Goal: Task Accomplishment & Management: Use online tool/utility

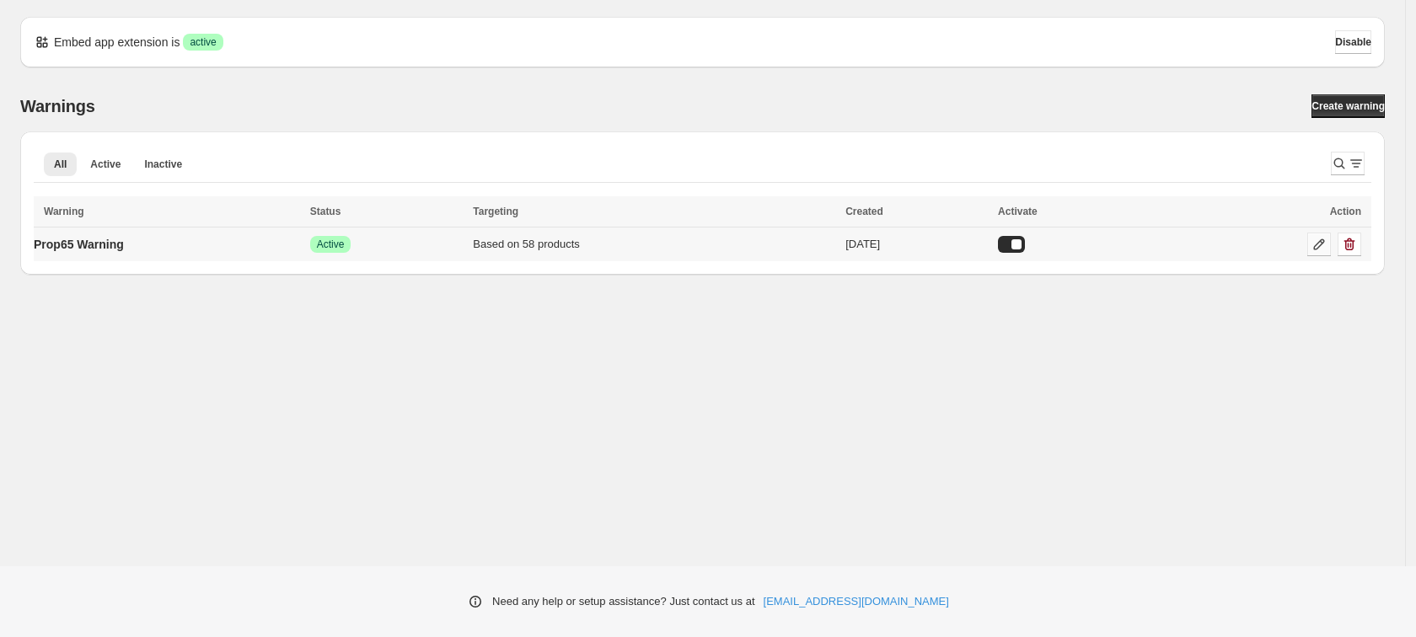
click at [1324, 248] on icon at bounding box center [1319, 244] width 17 height 17
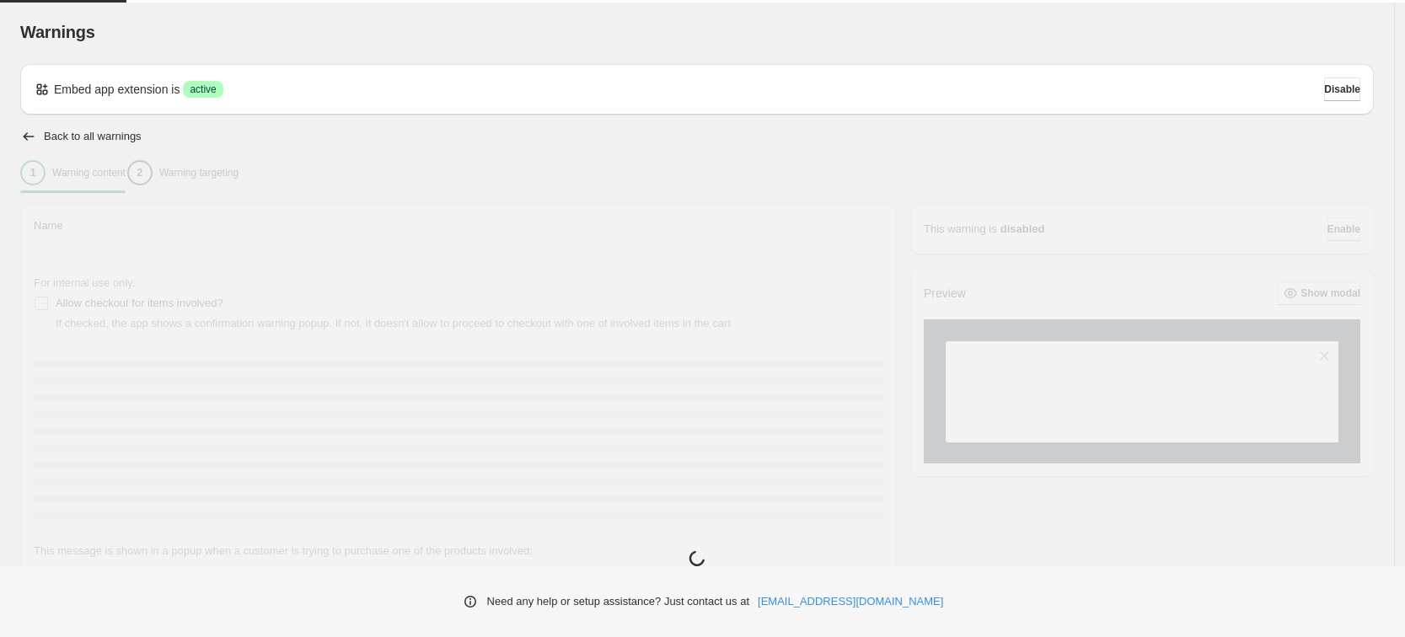
type input "**********"
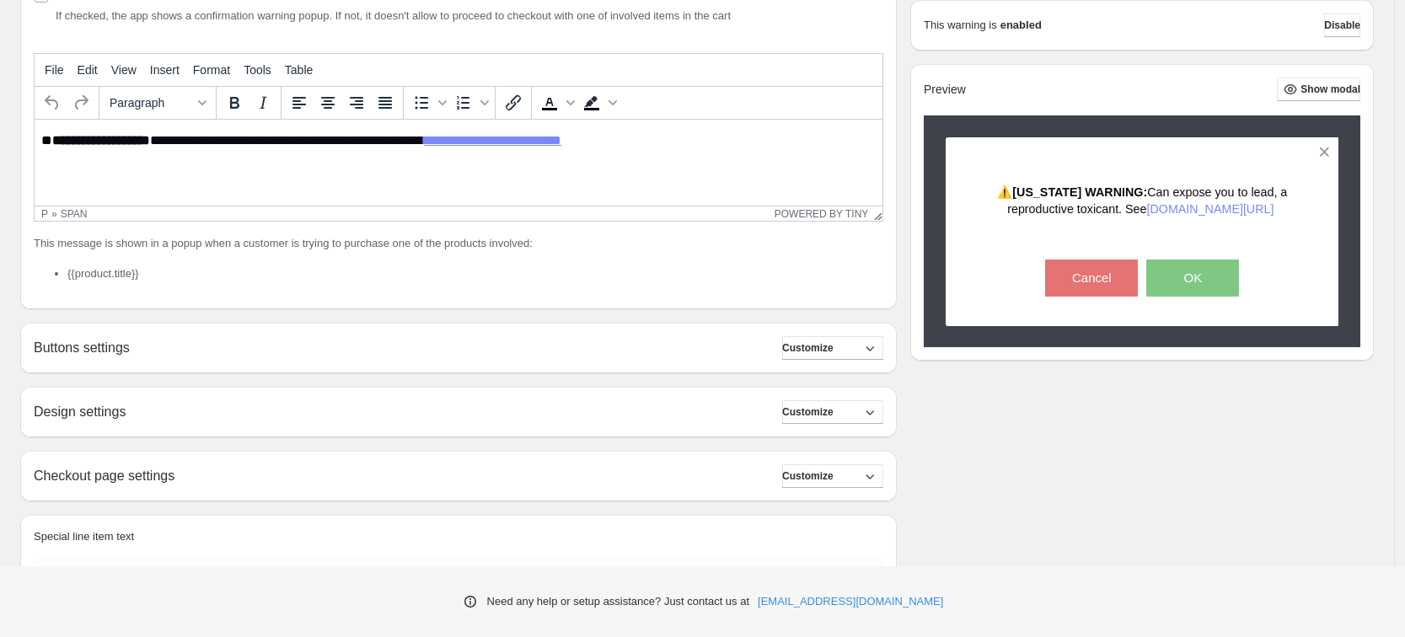
scroll to position [395, 0]
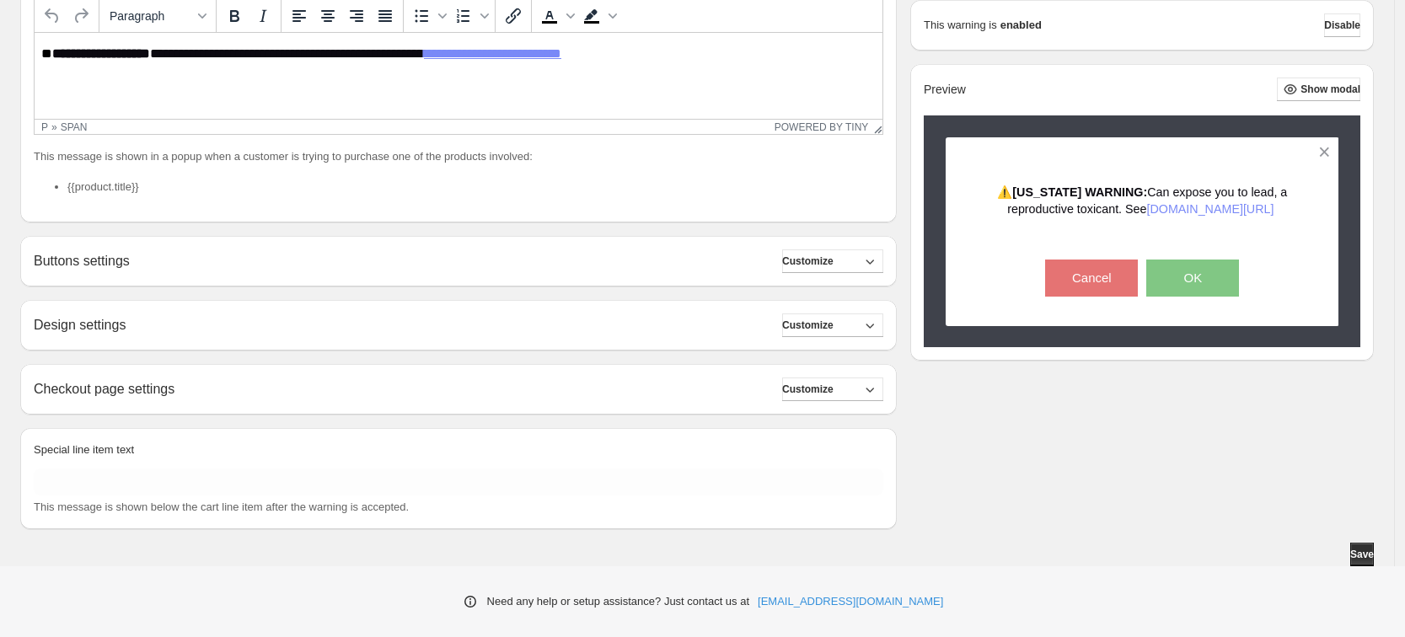
click at [252, 334] on div "Design settings Customize" at bounding box center [459, 326] width 850 height 24
click at [813, 334] on button "Customize" at bounding box center [832, 326] width 101 height 24
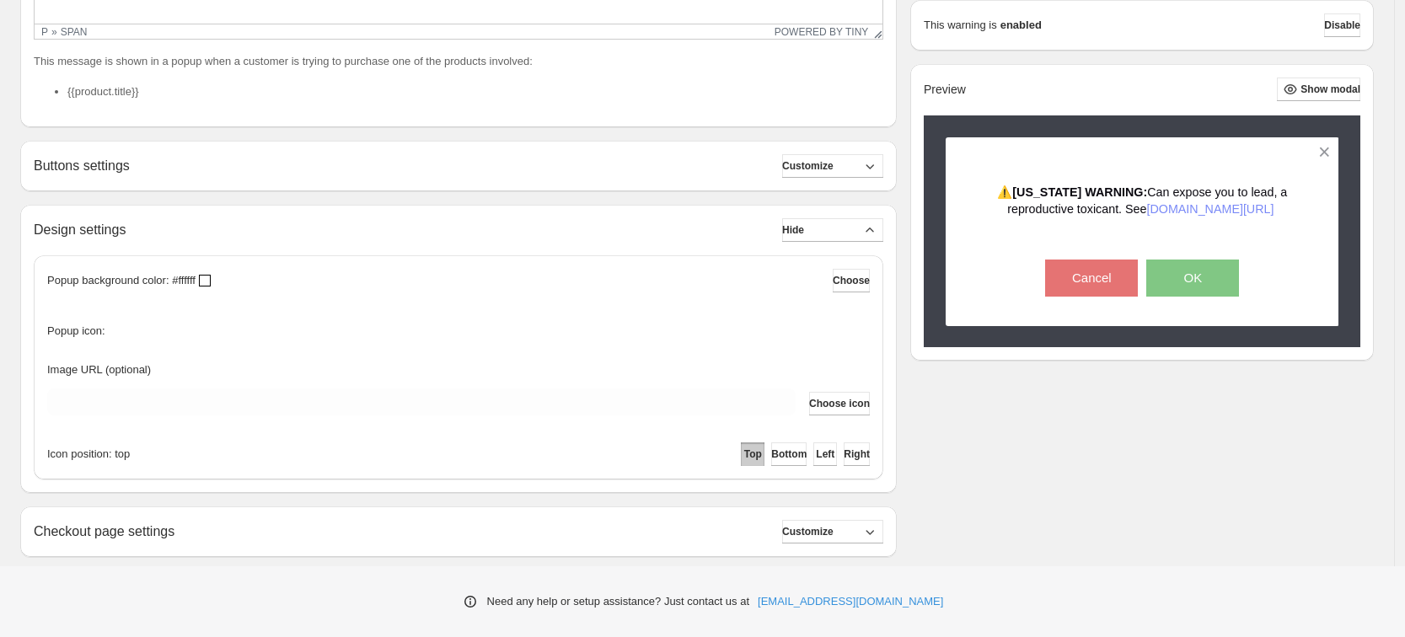
scroll to position [605, 0]
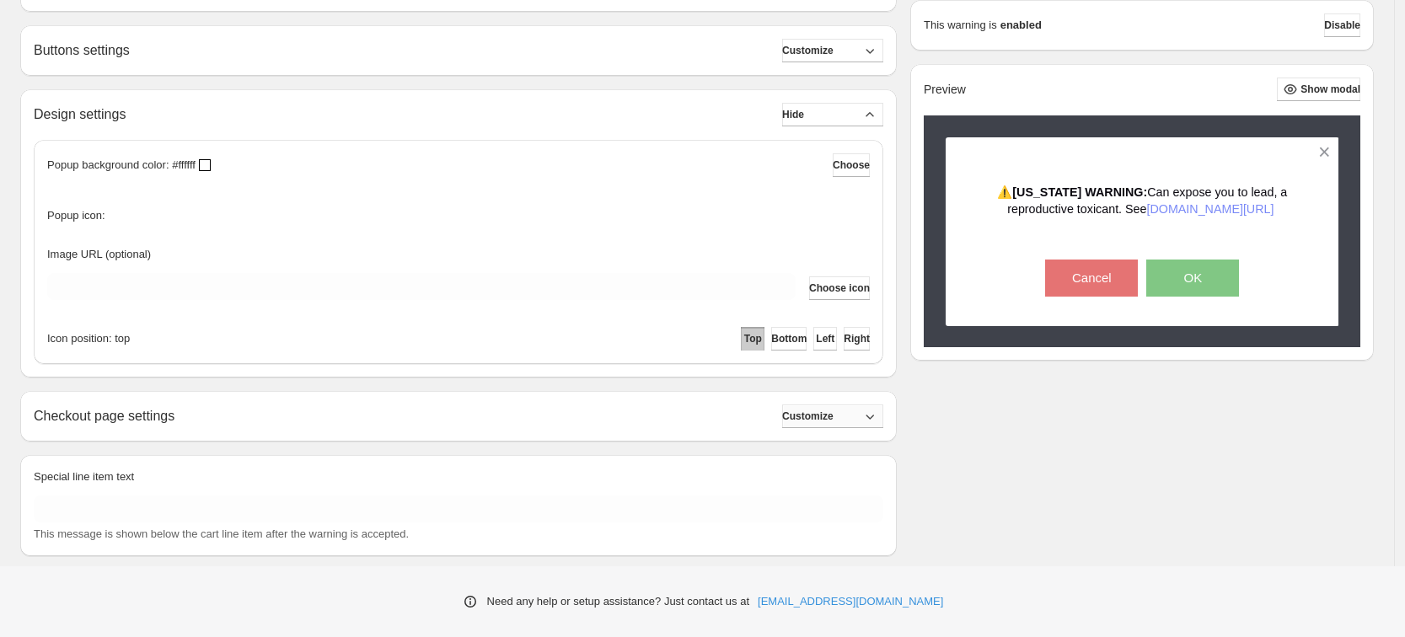
click at [803, 417] on span "Customize" at bounding box center [807, 416] width 51 height 13
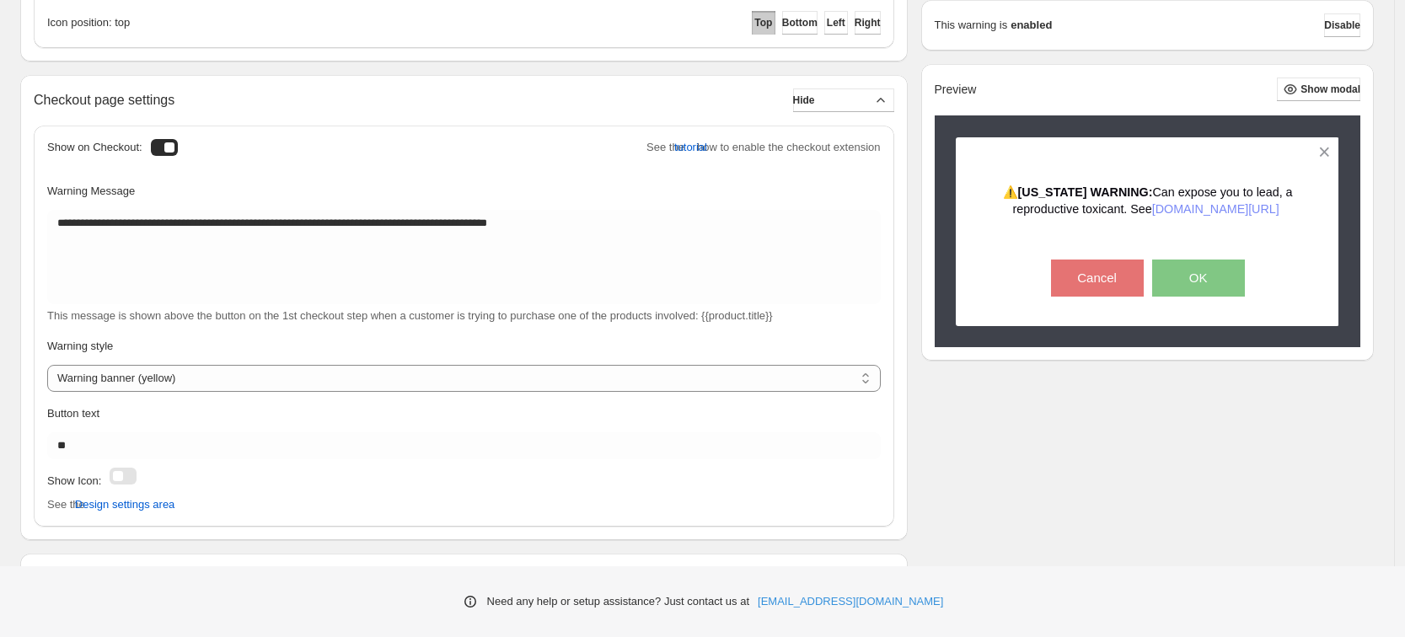
scroll to position [1047, 0]
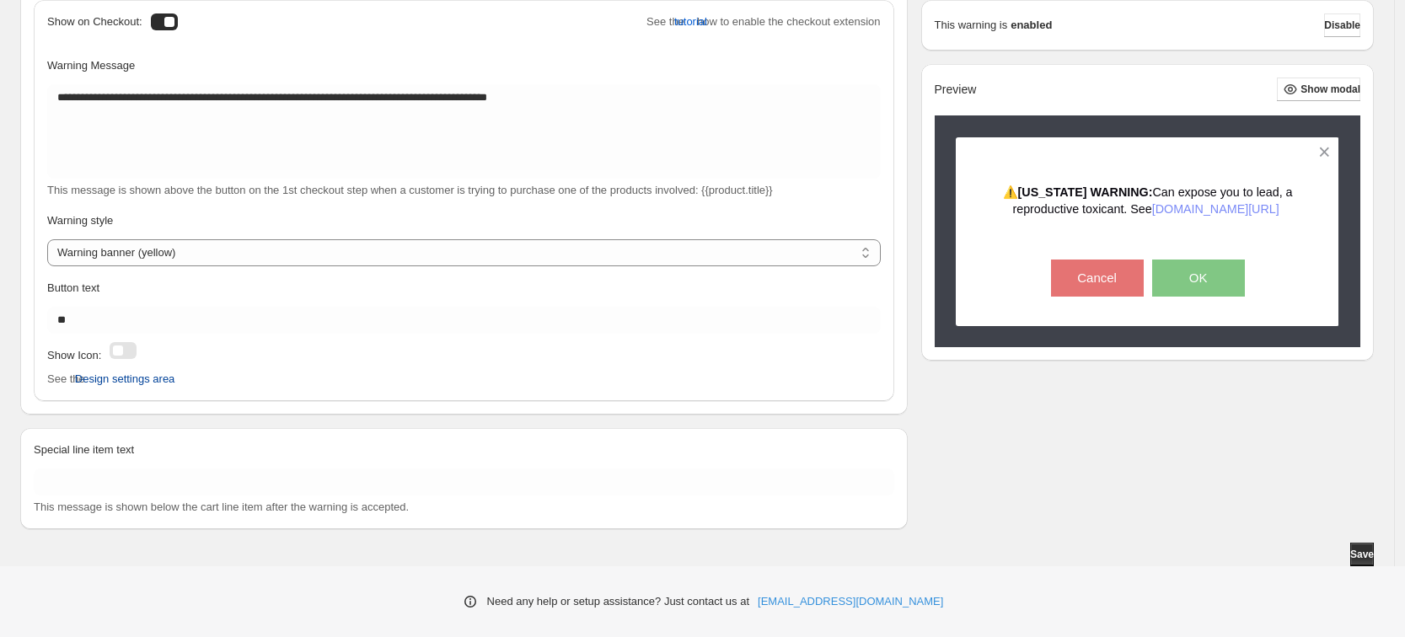
click at [165, 376] on span "Design settings area" at bounding box center [125, 379] width 100 height 17
click at [132, 381] on span "Design settings area" at bounding box center [125, 379] width 100 height 17
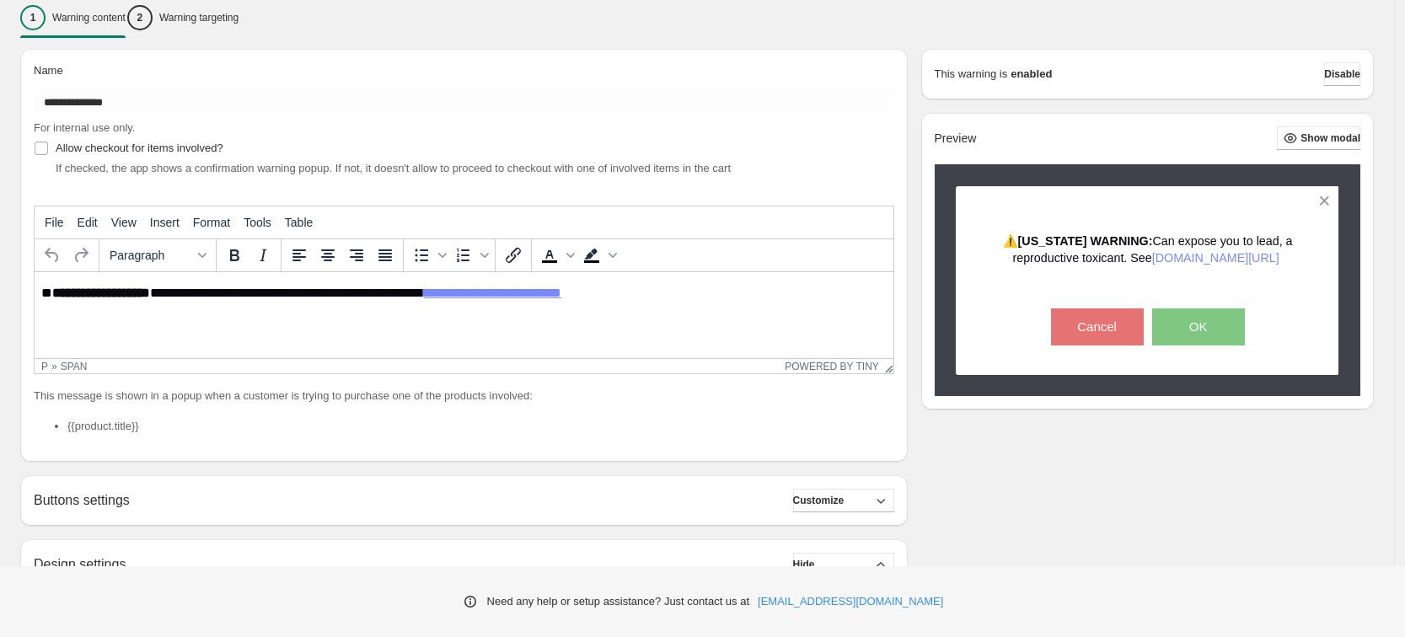
scroll to position [168, 0]
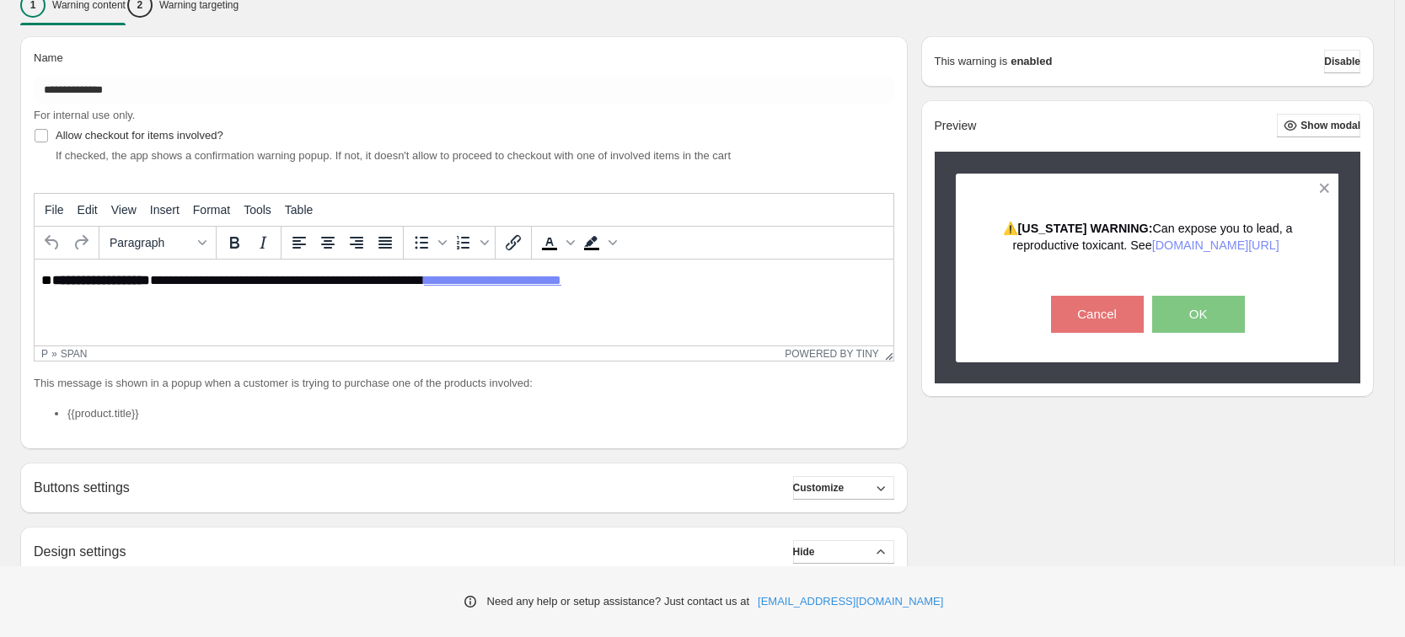
click at [117, 415] on li "{{product.title}}" at bounding box center [480, 414] width 827 height 17
click at [94, 418] on li "{{product.title}}" at bounding box center [480, 414] width 827 height 17
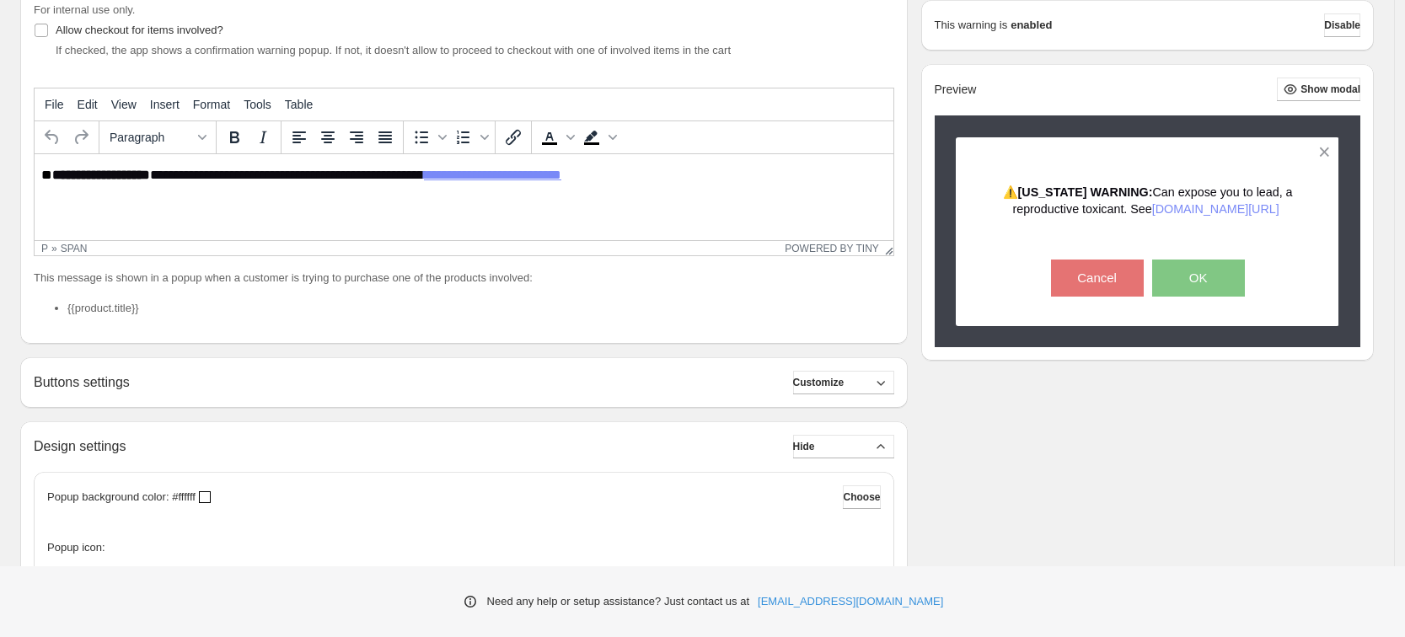
scroll to position [316, 0]
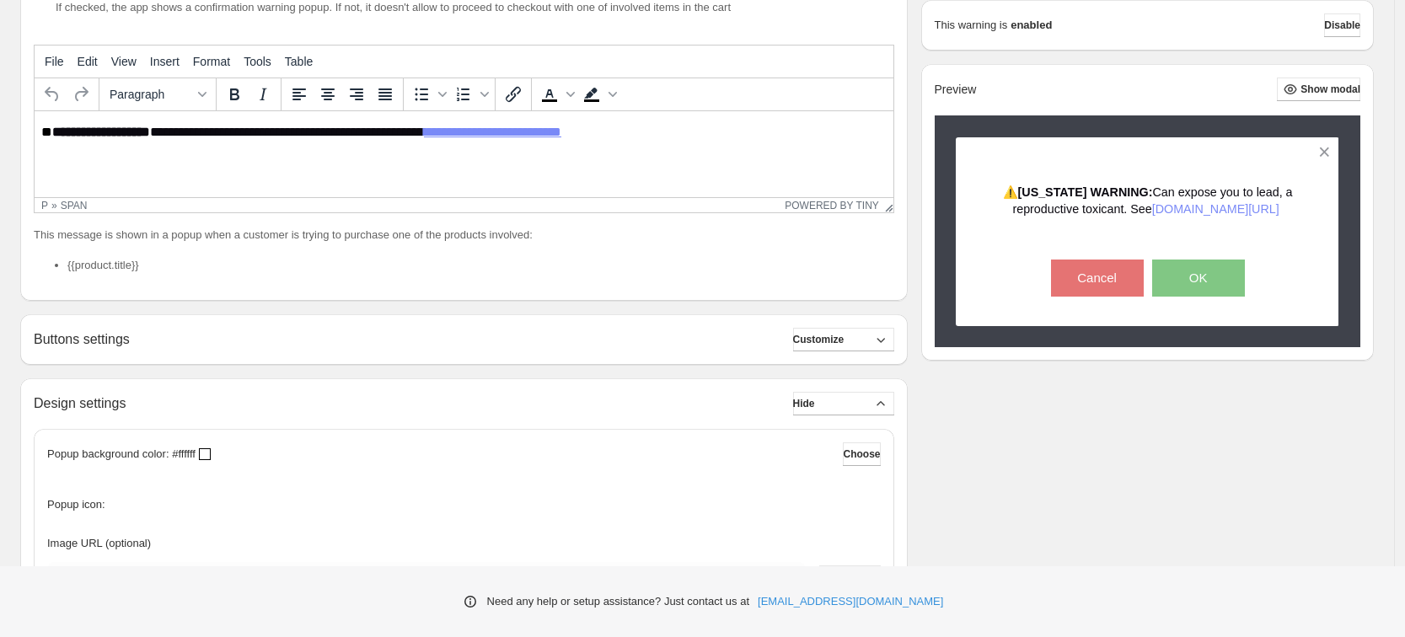
click at [532, 340] on div "Buttons settings Customize" at bounding box center [464, 340] width 861 height 24
click at [812, 343] on span "Customize" at bounding box center [818, 339] width 51 height 13
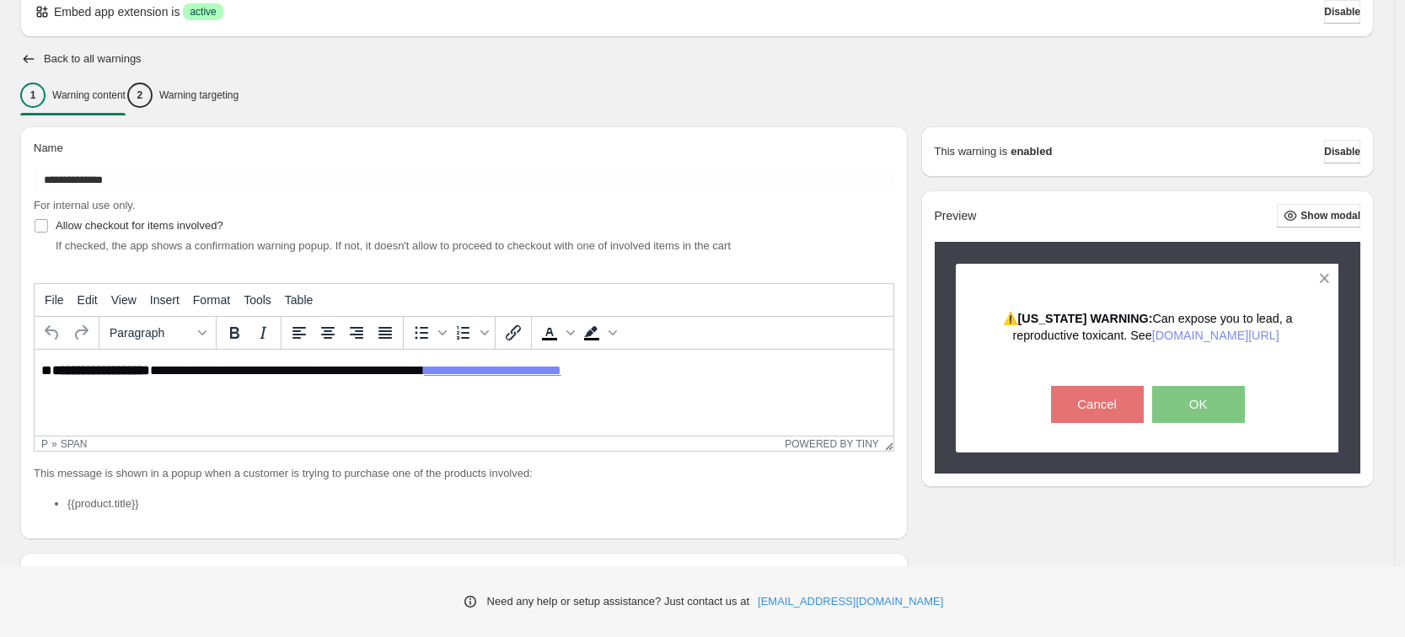
scroll to position [0, 0]
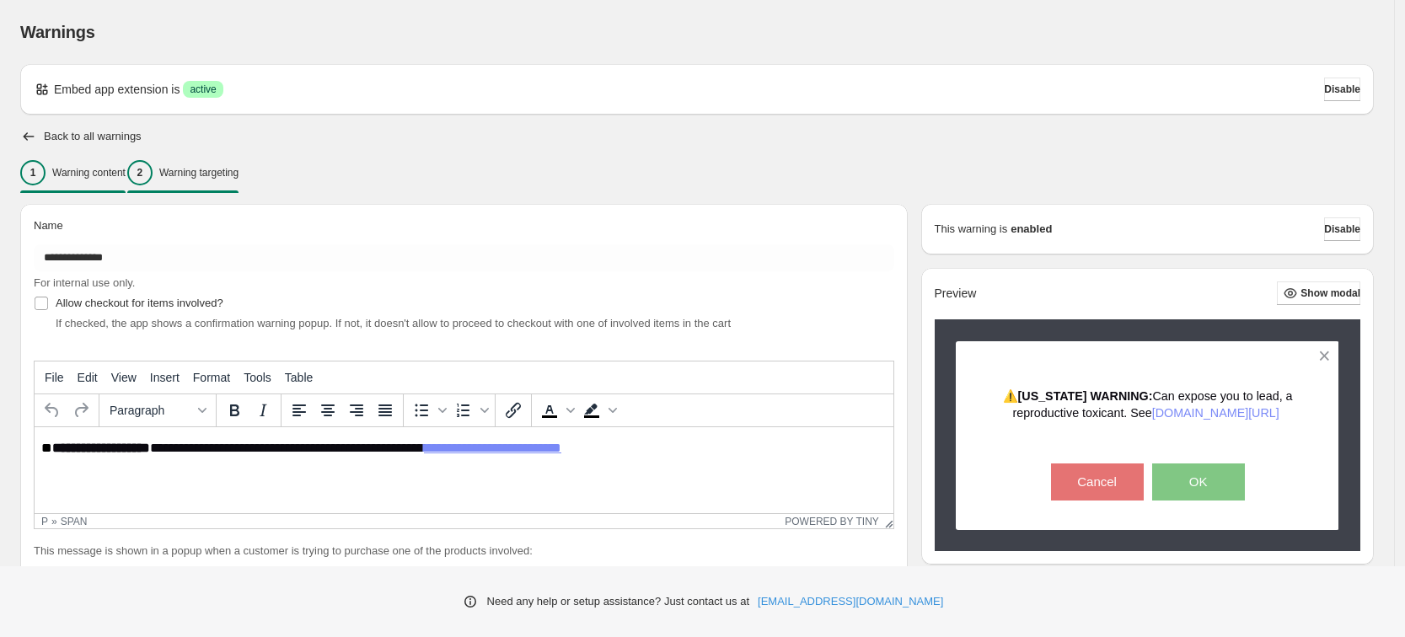
click at [235, 164] on div "2 Warning targeting" at bounding box center [182, 172] width 111 height 25
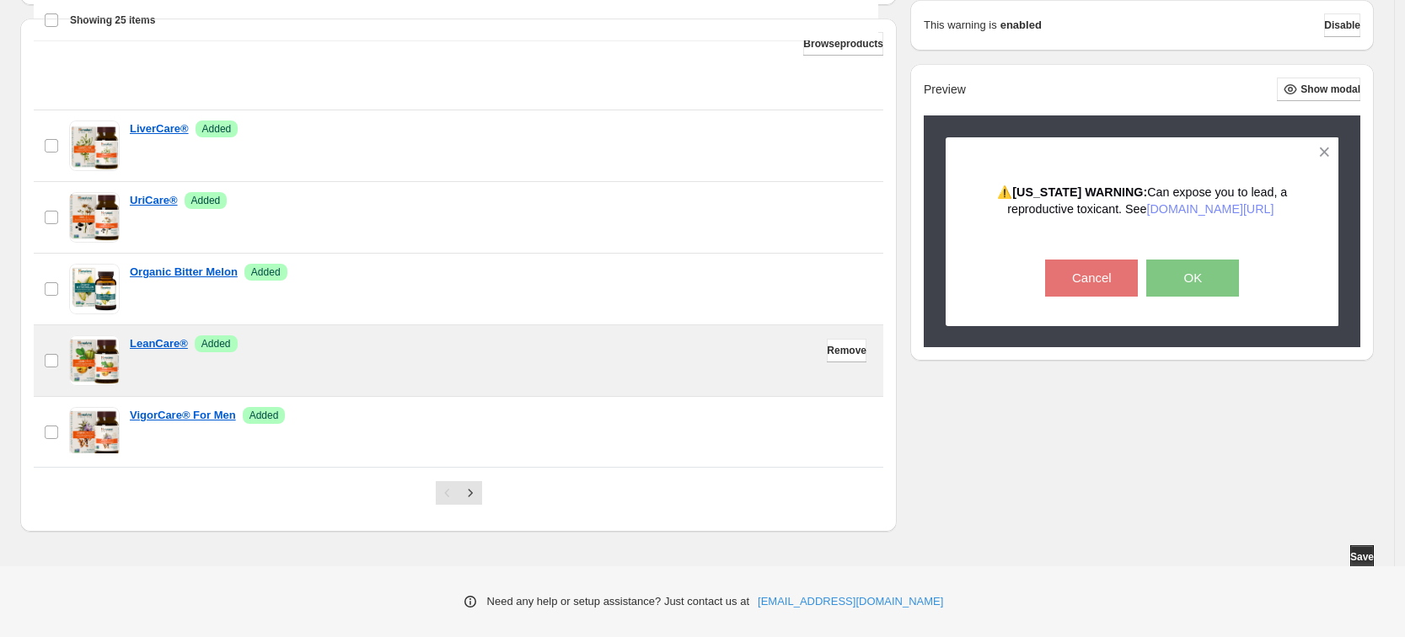
scroll to position [124, 0]
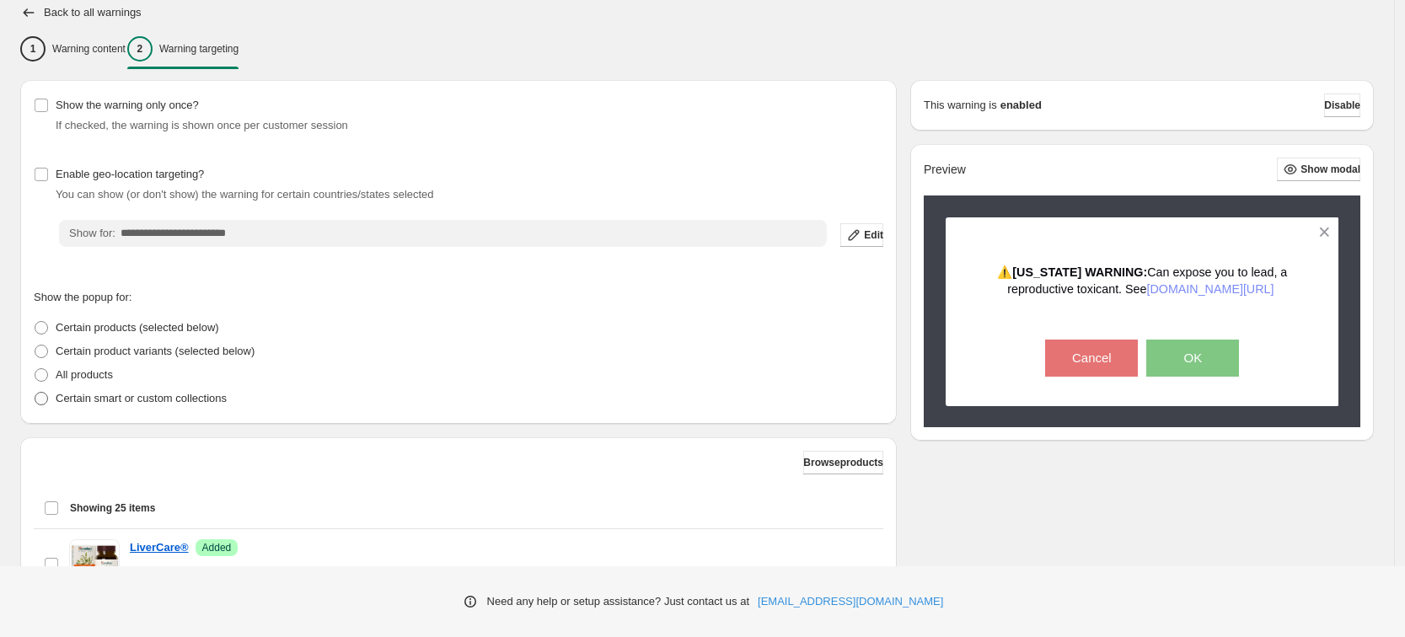
click at [181, 394] on p "Certain smart or custom collections" at bounding box center [141, 398] width 171 height 17
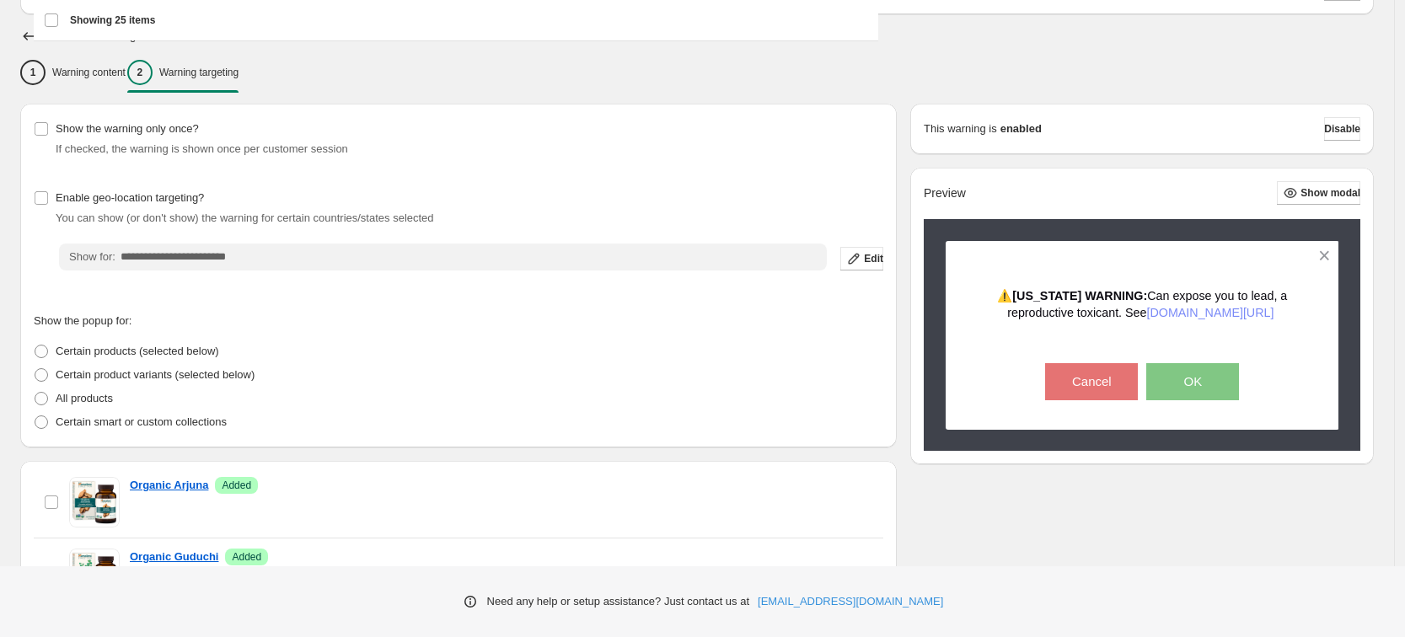
scroll to position [0, 0]
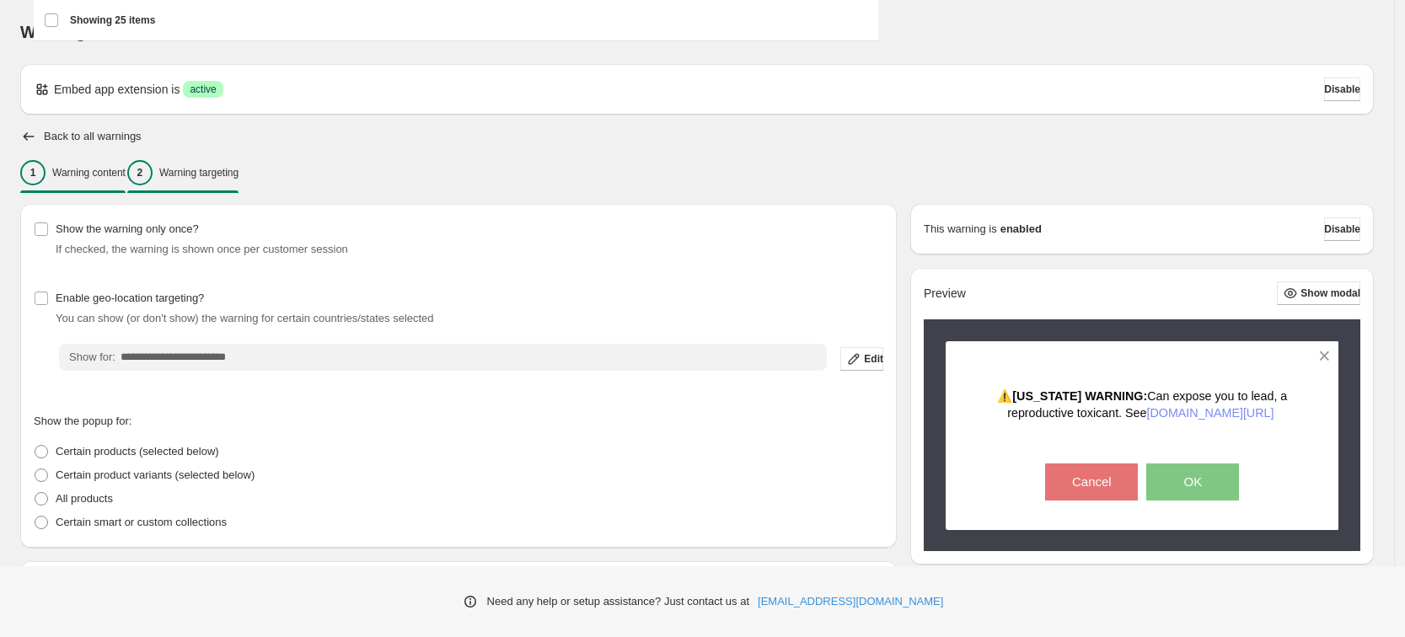
click at [80, 179] on p "Warning content" at bounding box center [88, 172] width 73 height 13
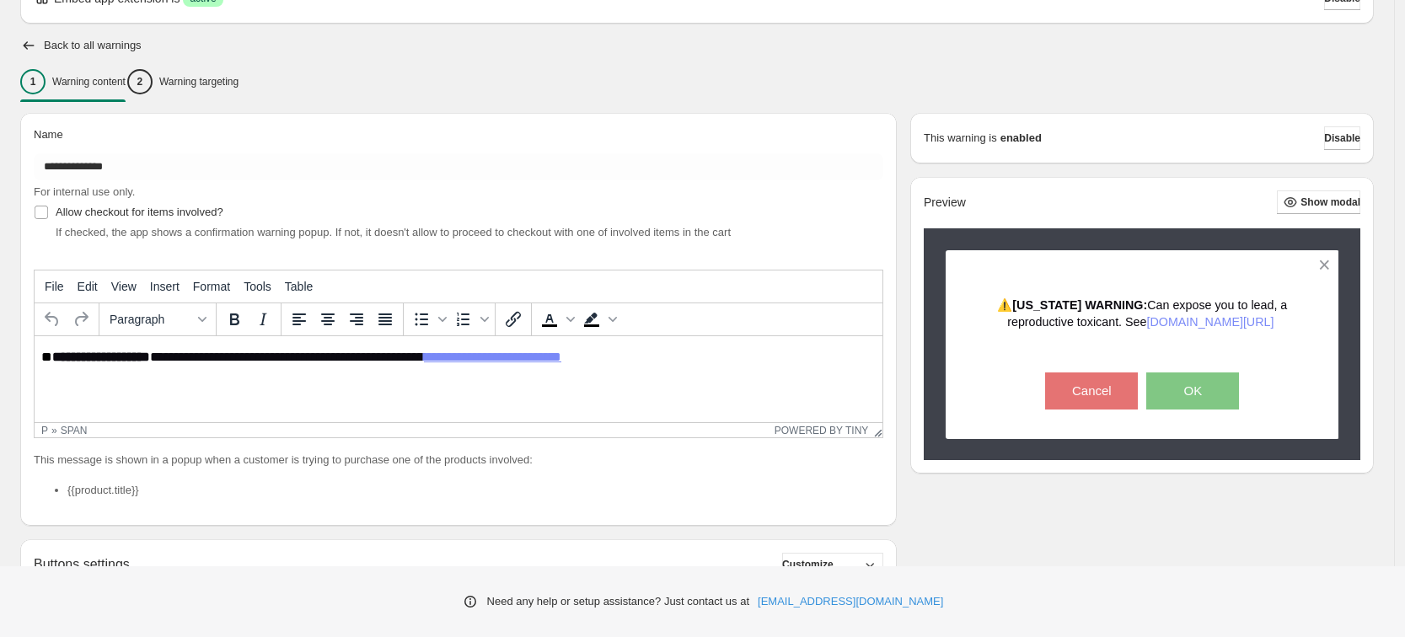
scroll to position [105, 0]
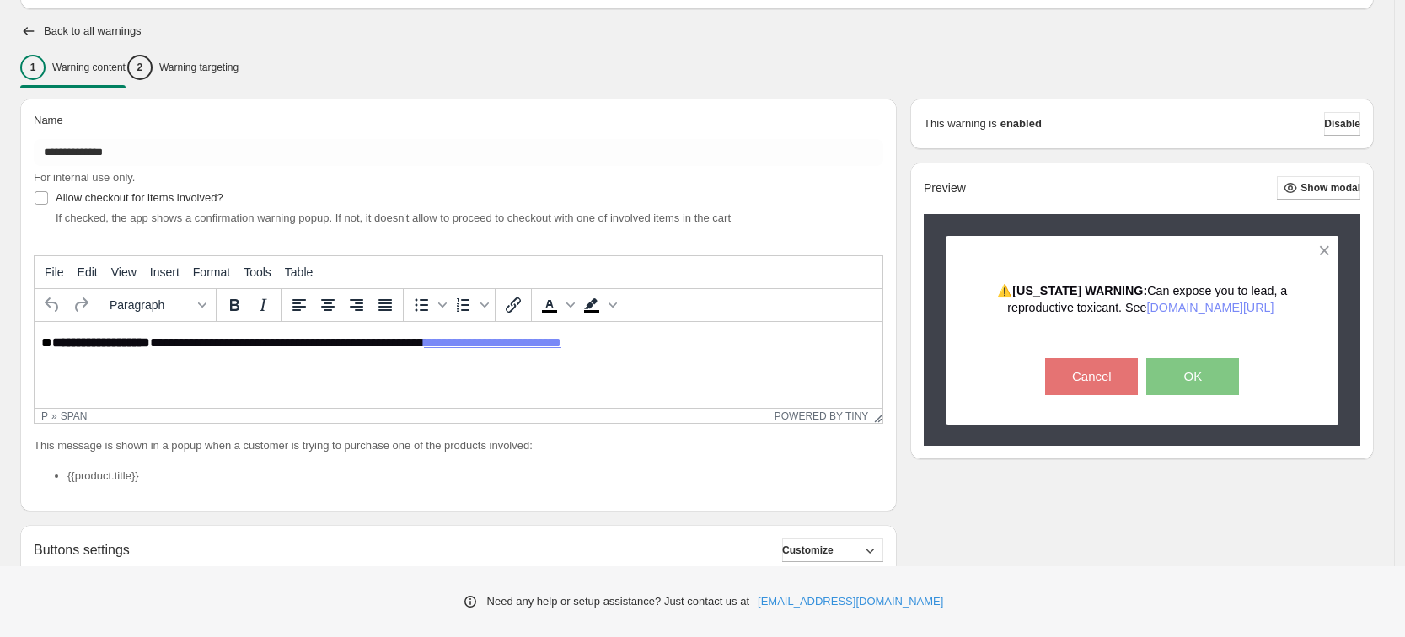
click at [102, 217] on span "If checked, the app shows a confirmation warning popup. If not, it doesn't allo…" at bounding box center [393, 218] width 675 height 13
click at [443, 124] on div "Name" at bounding box center [459, 124] width 850 height 24
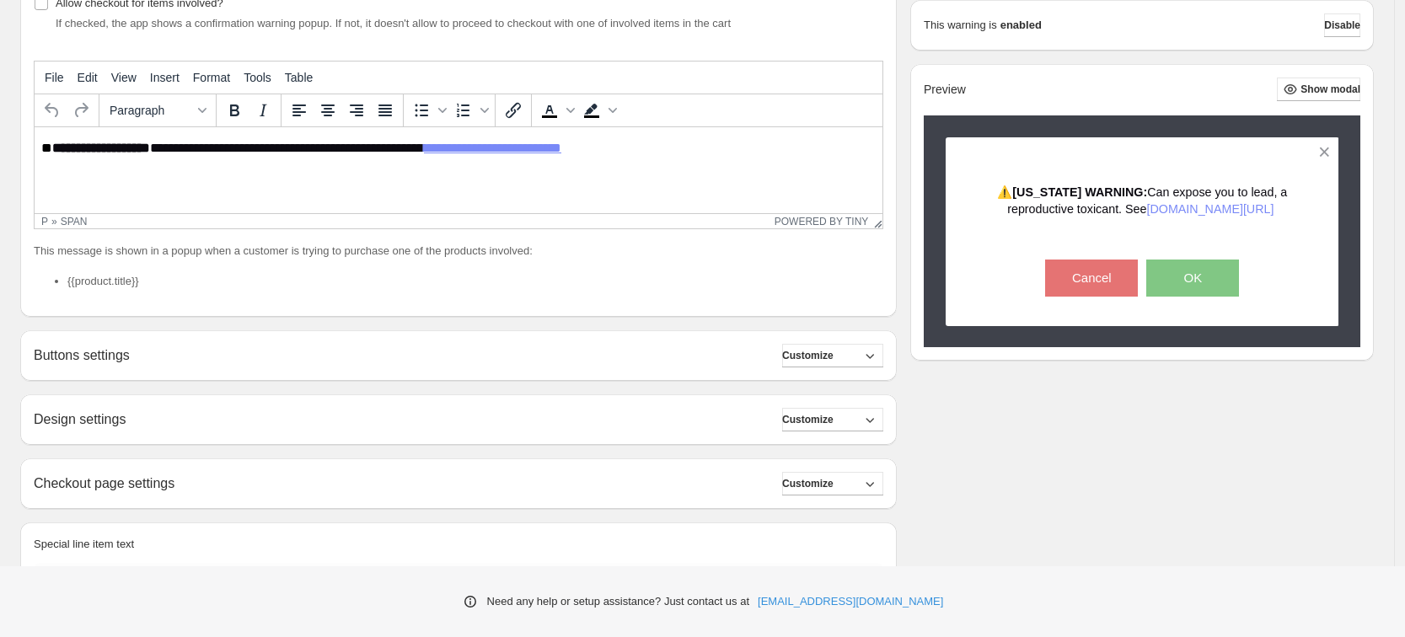
scroll to position [289, 0]
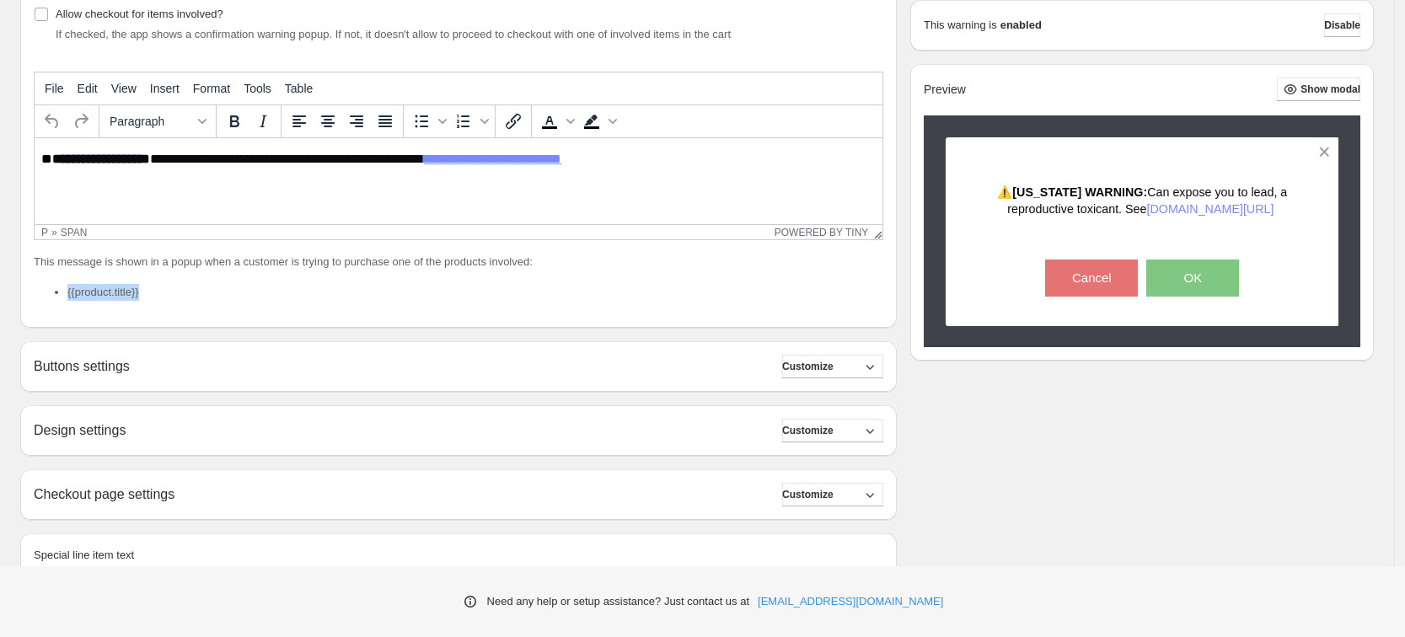
drag, startPoint x: 158, startPoint y: 290, endPoint x: 64, endPoint y: 296, distance: 94.6
click at [64, 296] on ul "{{product.title}}" at bounding box center [459, 292] width 850 height 17
copy li "{{product.title}}"
click at [40, 161] on html "**********" at bounding box center [459, 169] width 848 height 62
paste body "Rich Text Area. Press ALT-0 for help."
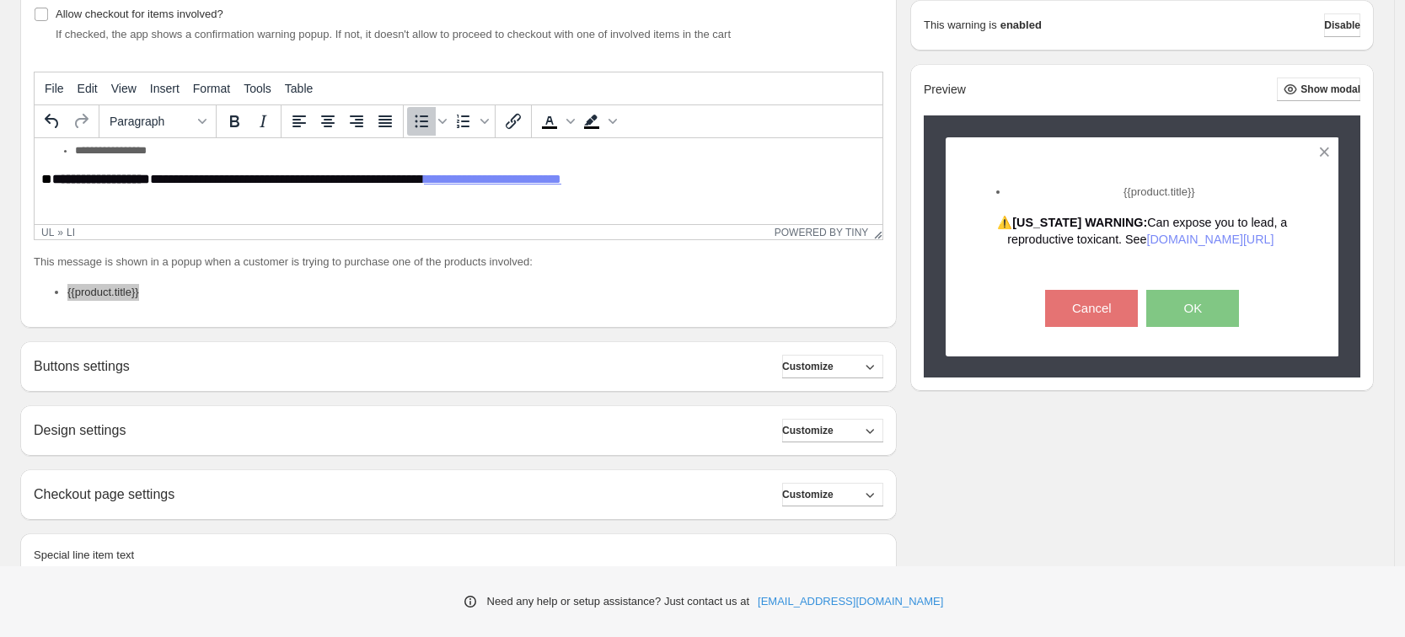
scroll to position [78, 0]
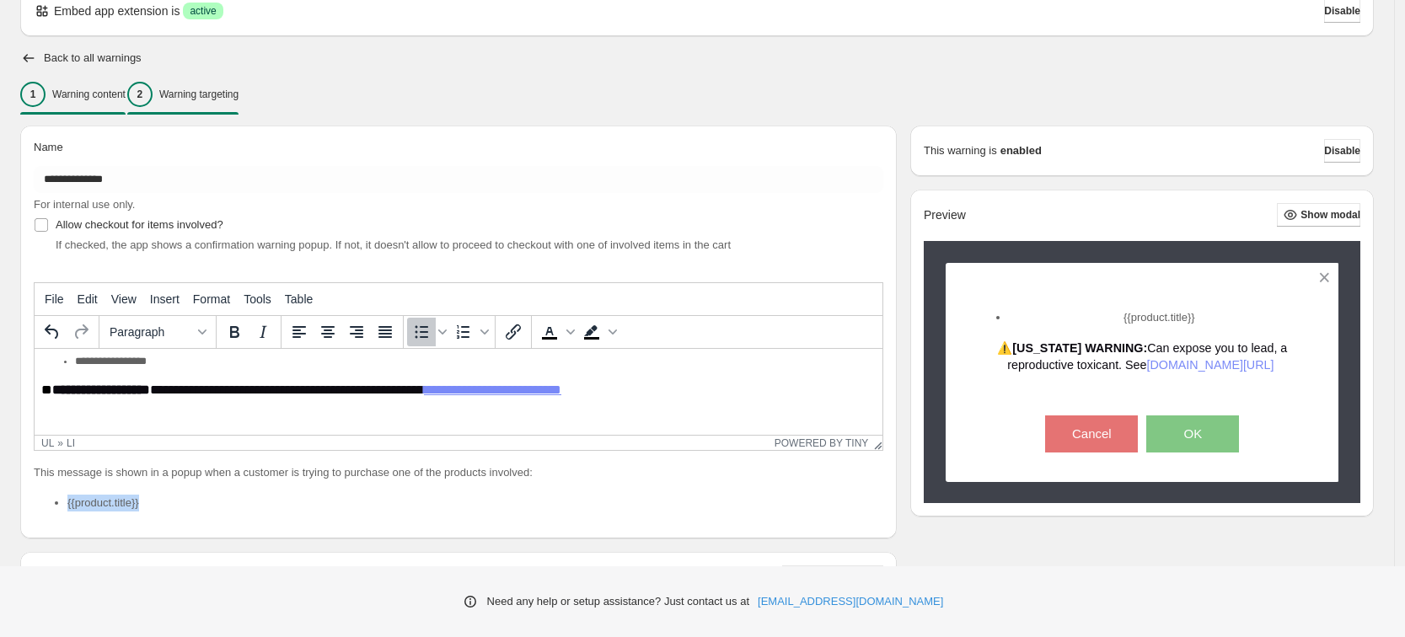
click at [239, 96] on p "Warning targeting" at bounding box center [198, 94] width 79 height 13
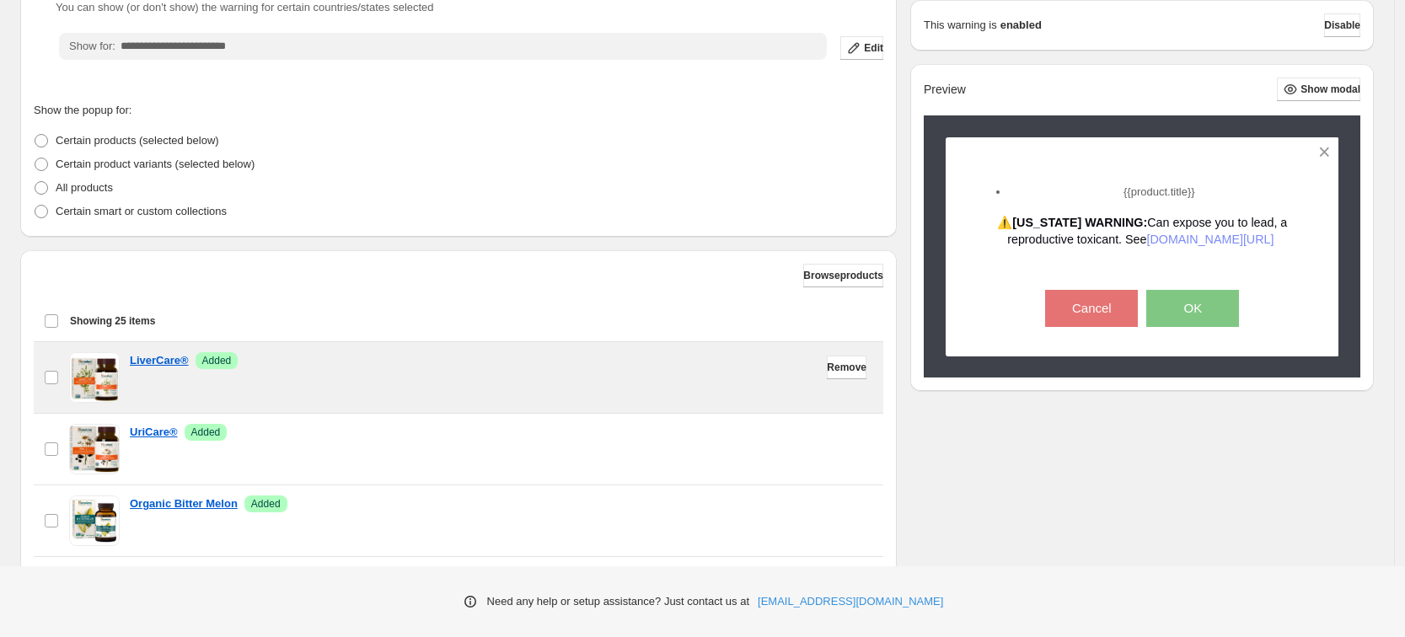
scroll to position [395, 0]
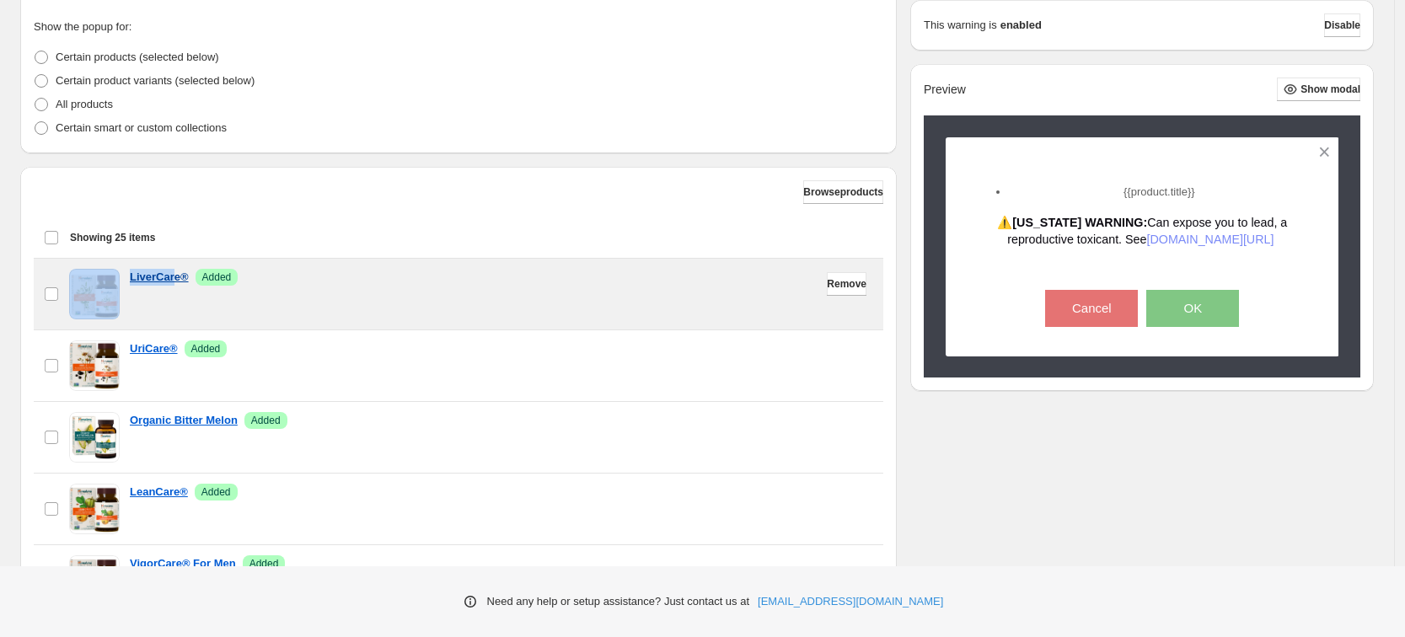
drag, startPoint x: 123, startPoint y: 273, endPoint x: 174, endPoint y: 277, distance: 50.8
click at [174, 277] on div "checkbox LiverCare® Success Added" at bounding box center [459, 294] width 830 height 51
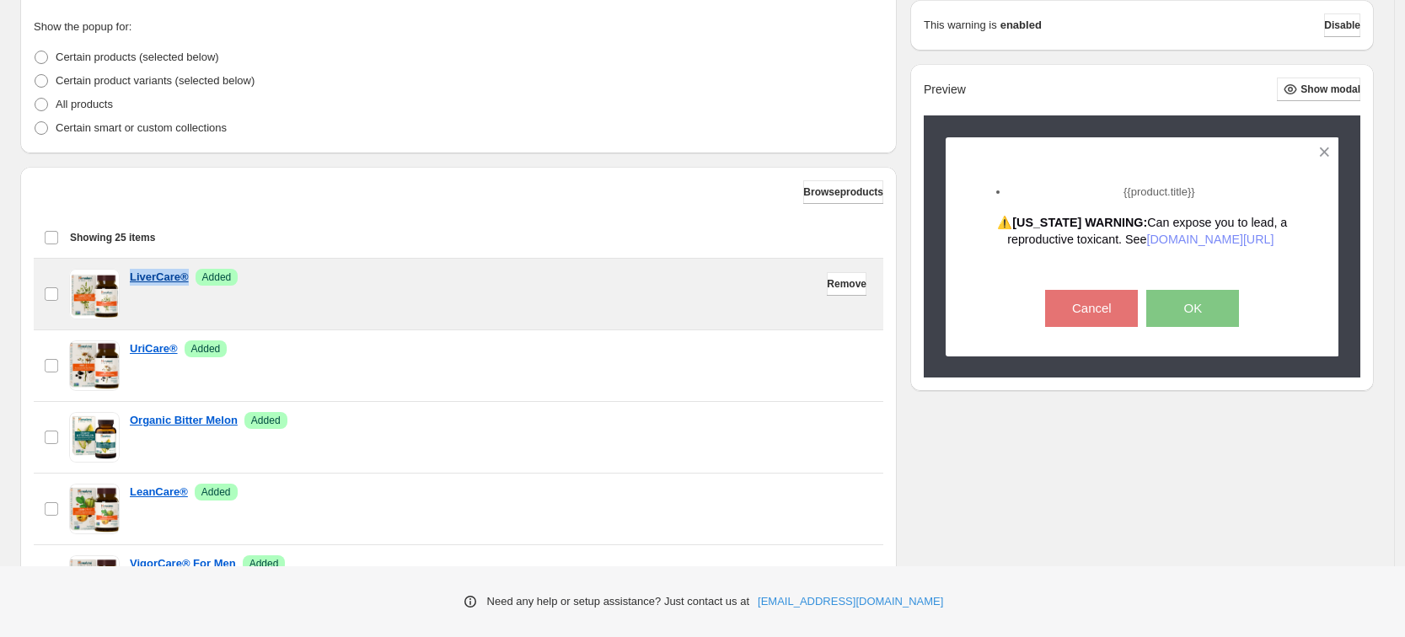
drag, startPoint x: 187, startPoint y: 286, endPoint x: 130, endPoint y: 282, distance: 57.5
click at [130, 282] on div "LiverCare® Success Added" at bounding box center [502, 294] width 744 height 51
copy p "LiverCare®"
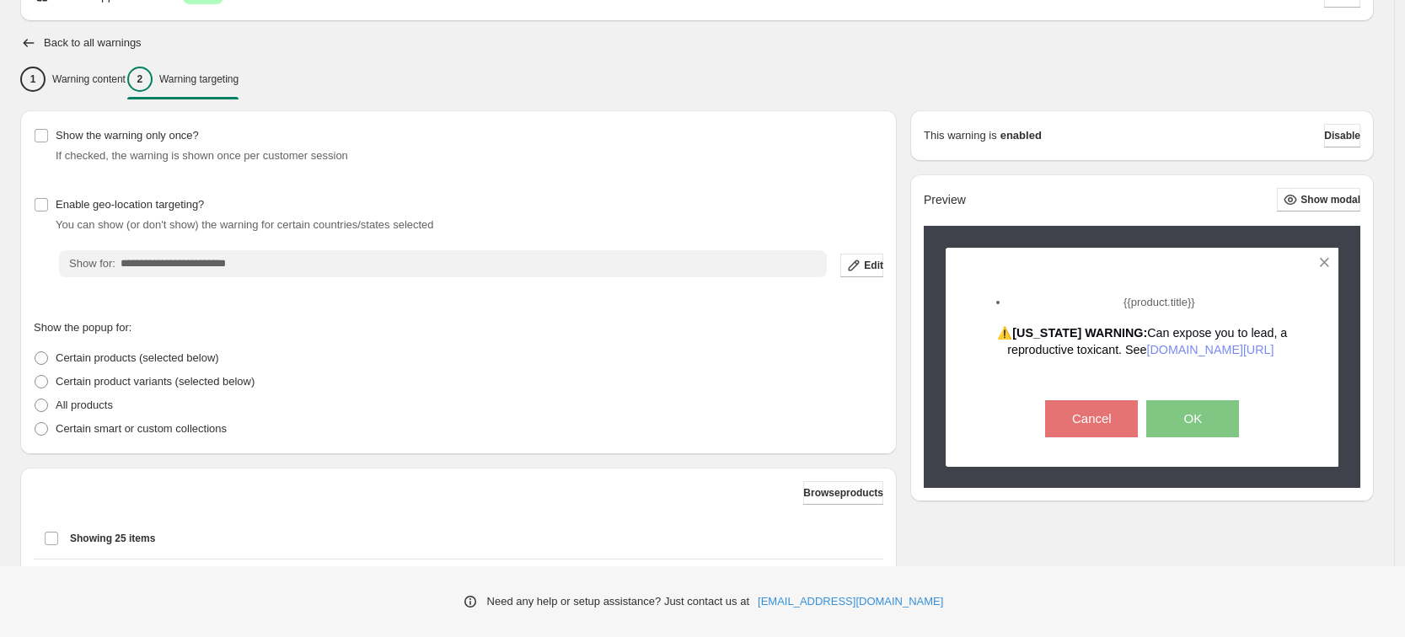
scroll to position [78, 0]
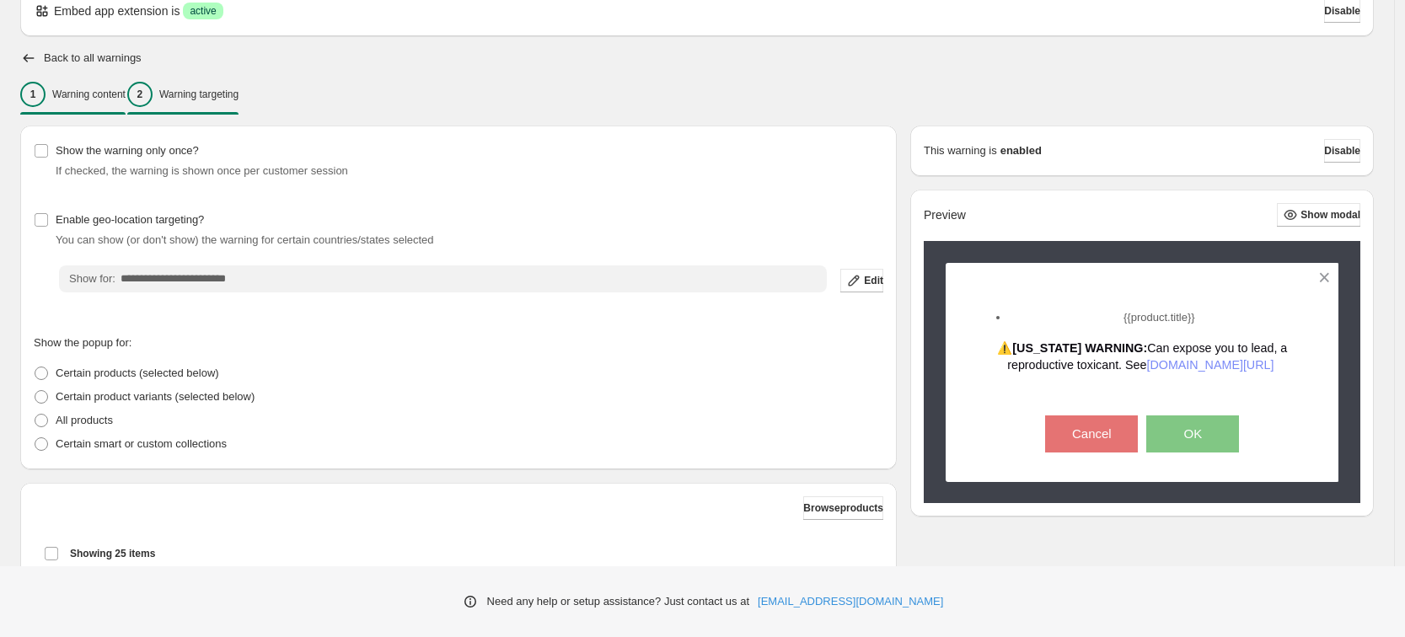
click at [76, 98] on p "Warning content" at bounding box center [88, 94] width 73 height 13
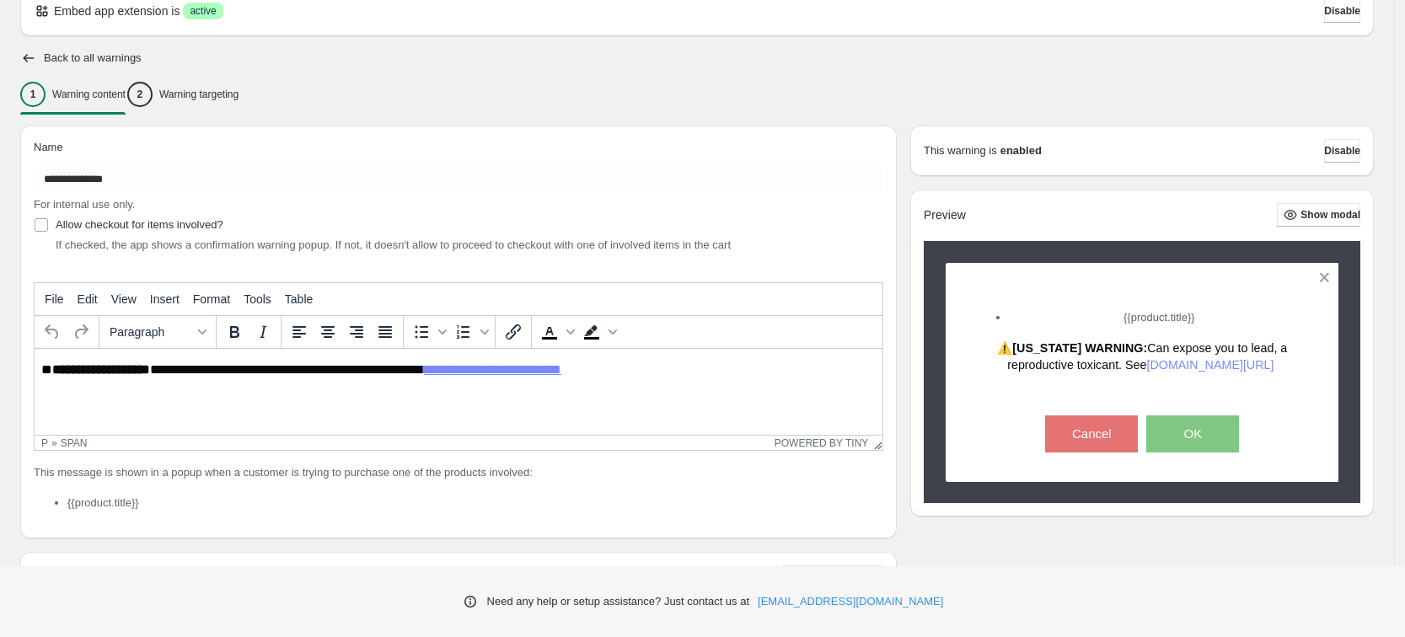
scroll to position [0, 0]
click at [44, 372] on span "**" at bounding box center [46, 369] width 11 height 13
paste body "Rich Text Area. Press ALT-0 for help."
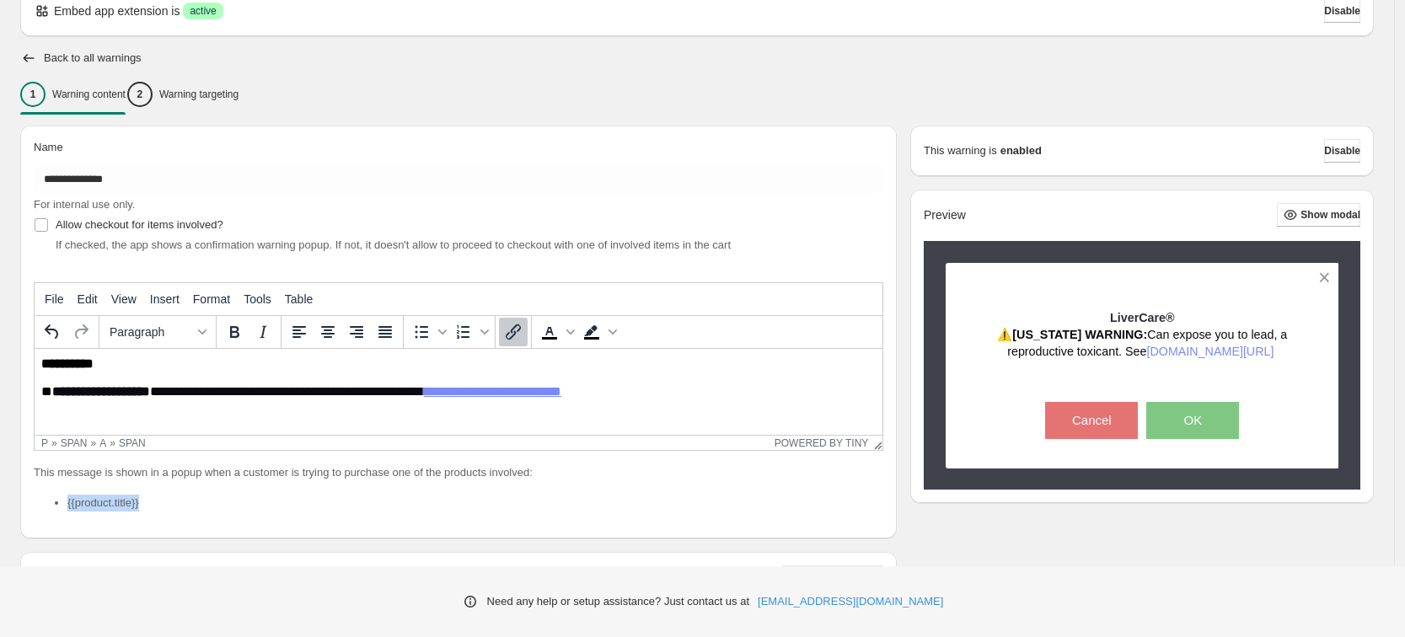
drag, startPoint x: 151, startPoint y: 498, endPoint x: 68, endPoint y: 497, distance: 82.6
click at [68, 497] on li "{{product.title}}" at bounding box center [475, 503] width 816 height 17
copy li "{{product.title}}"
click at [42, 363] on p "**********" at bounding box center [67, 363] width 52 height 13
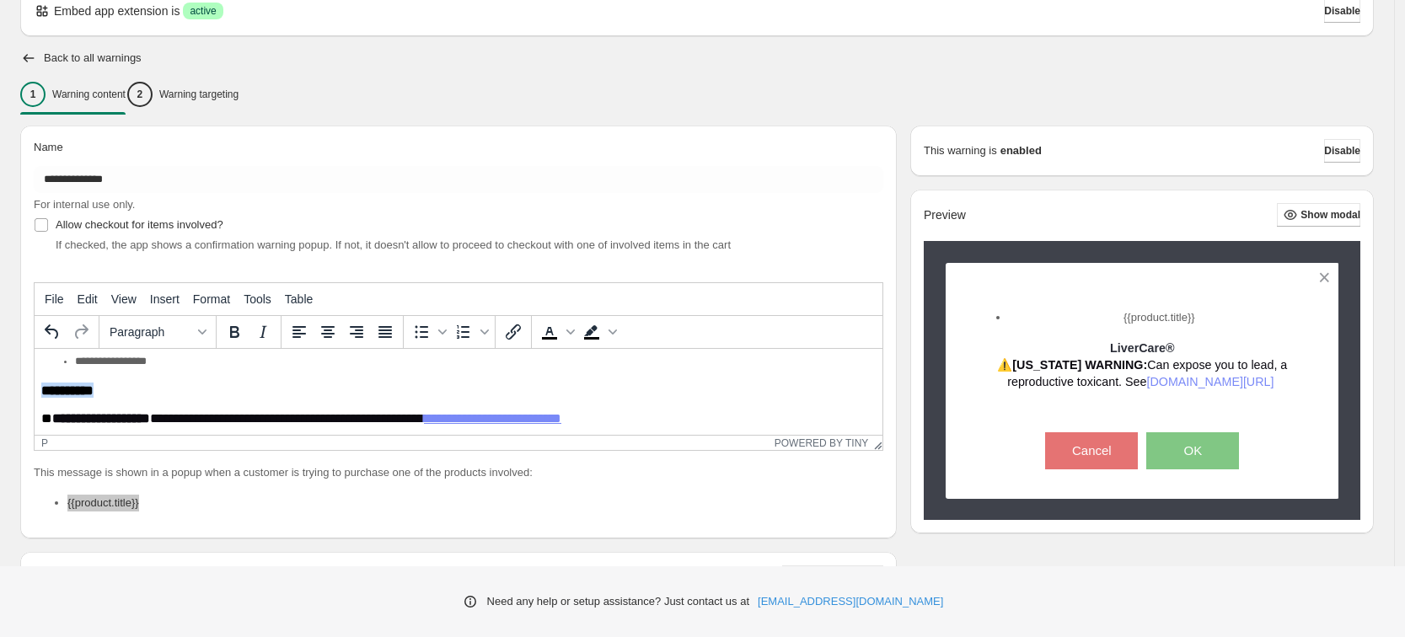
drag, startPoint x: 116, startPoint y: 393, endPoint x: 35, endPoint y: 394, distance: 80.9
click at [35, 394] on html "**********" at bounding box center [459, 406] width 848 height 114
copy p "**********"
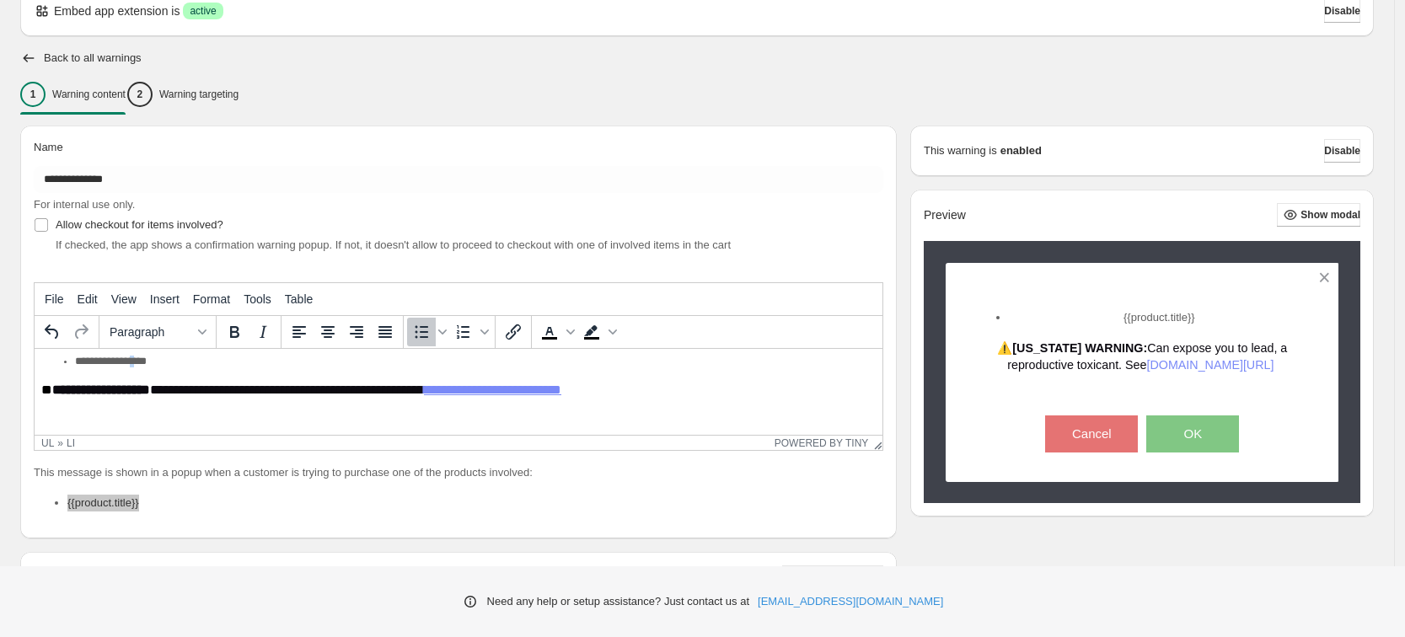
click at [135, 368] on li "**********" at bounding box center [473, 362] width 796 height 13
drag, startPoint x: 143, startPoint y: 367, endPoint x: 83, endPoint y: 365, distance: 59.9
click at [83, 365] on li "**********" at bounding box center [473, 362] width 796 height 13
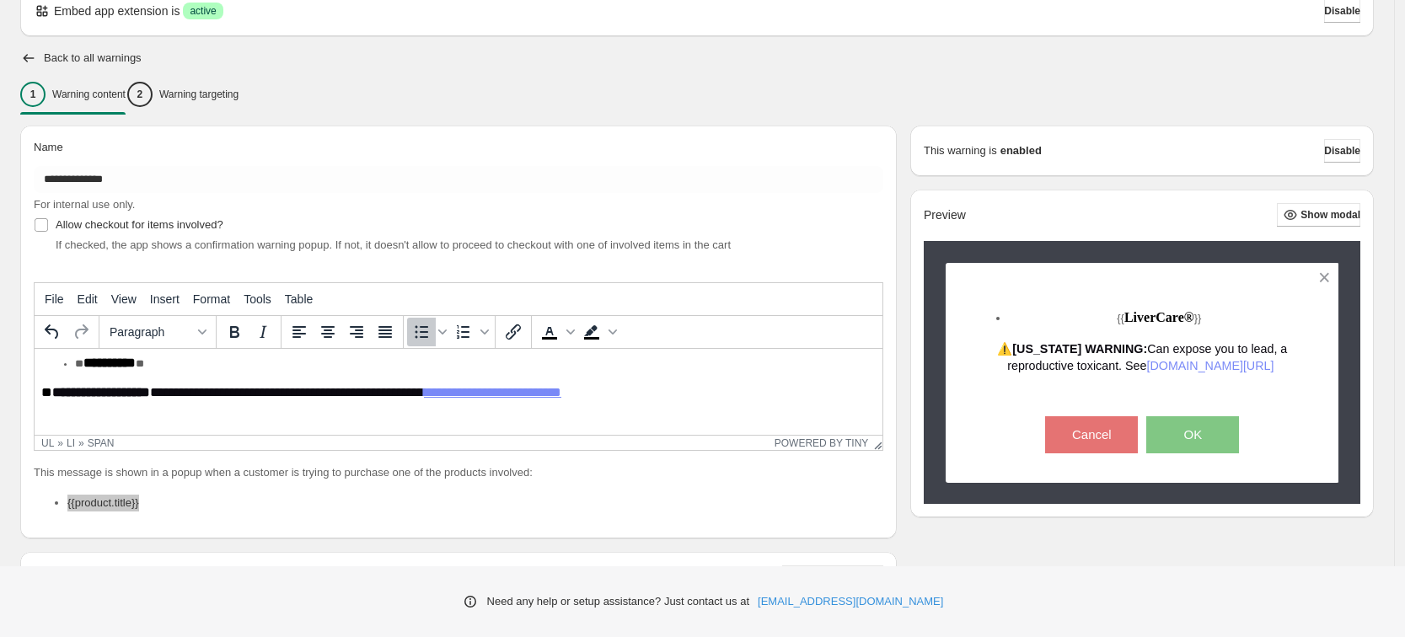
click at [69, 368] on ul "**********" at bounding box center [458, 364] width 835 height 16
click at [416, 336] on icon "Bullet list" at bounding box center [421, 332] width 20 height 20
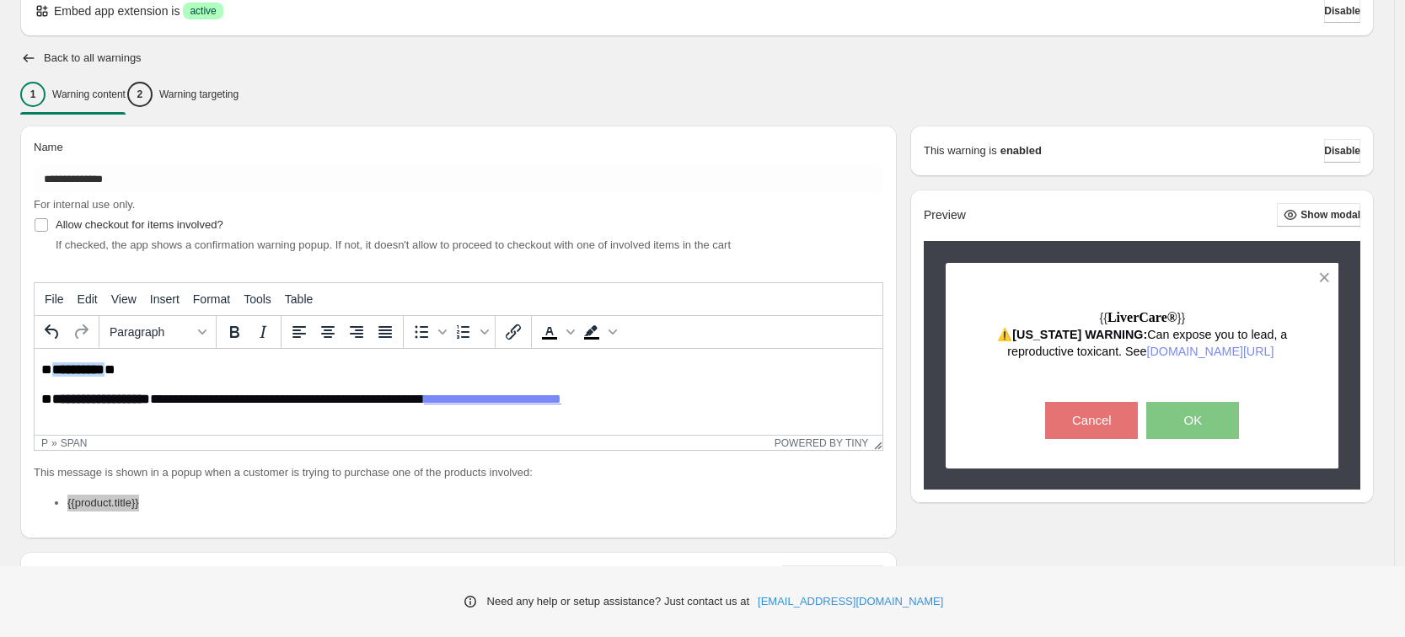
drag, startPoint x: 126, startPoint y: 374, endPoint x: 56, endPoint y: 373, distance: 70.0
click at [56, 373] on p "**********" at bounding box center [456, 371] width 830 height 16
click at [185, 330] on span "Paragraph" at bounding box center [151, 331] width 83 height 13
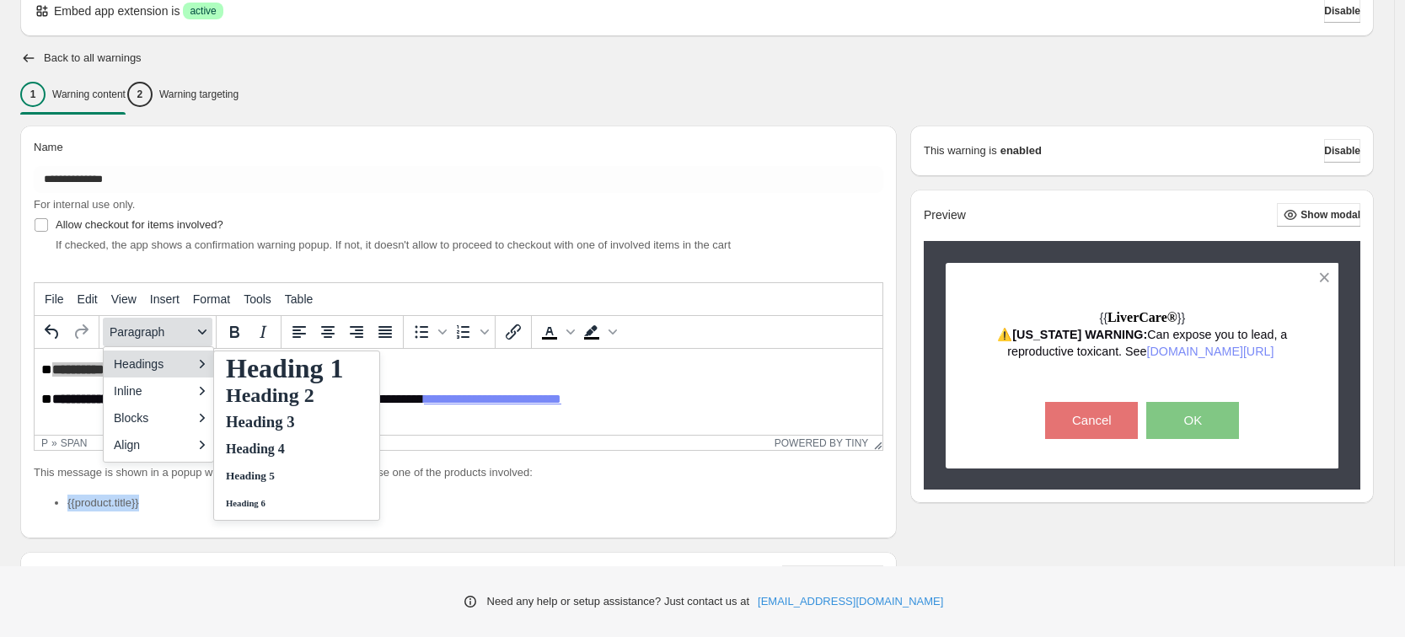
click at [139, 333] on span "Paragraph" at bounding box center [151, 331] width 83 height 13
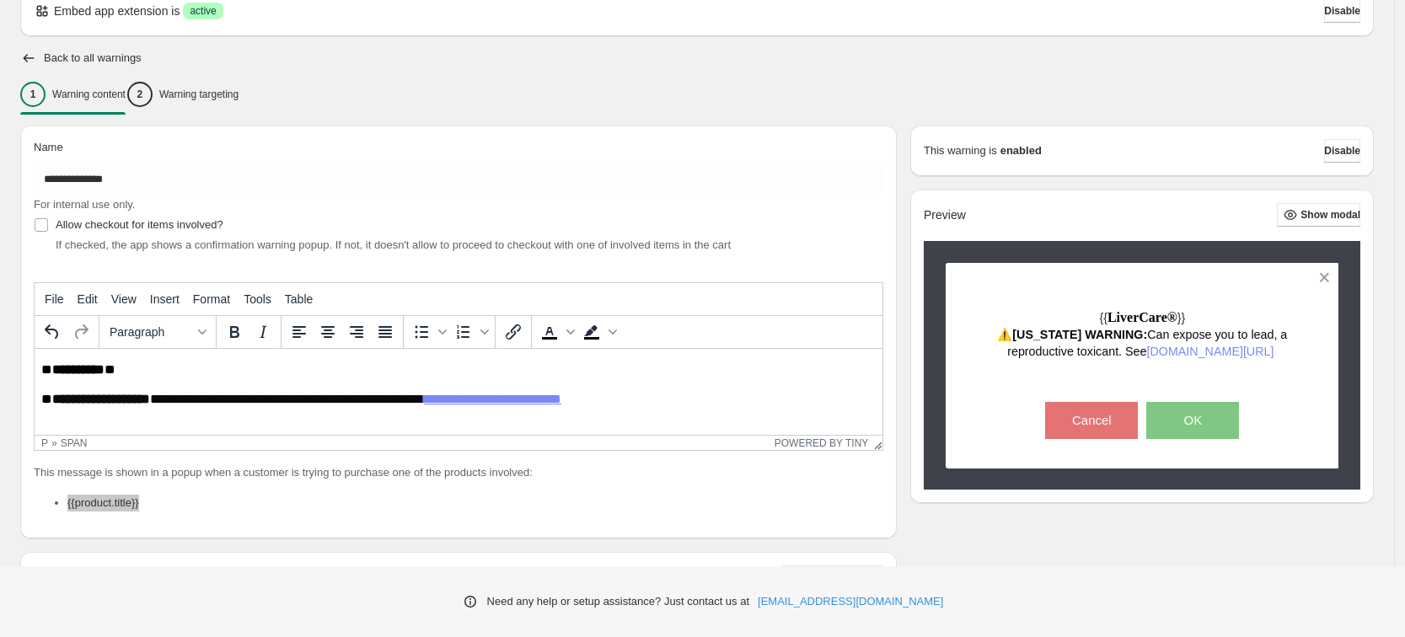
click at [49, 406] on span "**" at bounding box center [46, 399] width 11 height 13
drag, startPoint x: 139, startPoint y: 375, endPoint x: 40, endPoint y: 366, distance: 99.9
click at [40, 366] on html "**********" at bounding box center [459, 395] width 848 height 92
click at [46, 406] on span "**" at bounding box center [46, 399] width 11 height 13
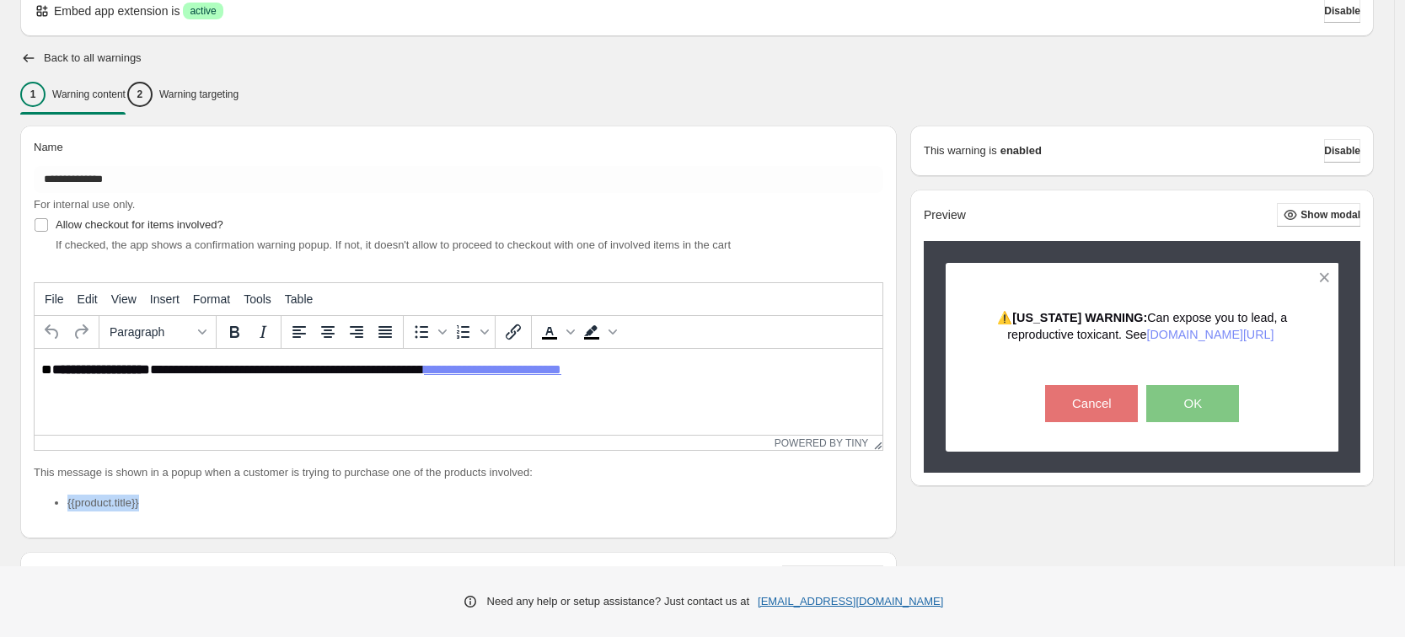
click at [863, 602] on link "[EMAIL_ADDRESS][DOMAIN_NAME]" at bounding box center [850, 602] width 185 height 17
click at [608, 495] on li "{{product.title}}" at bounding box center [475, 503] width 816 height 17
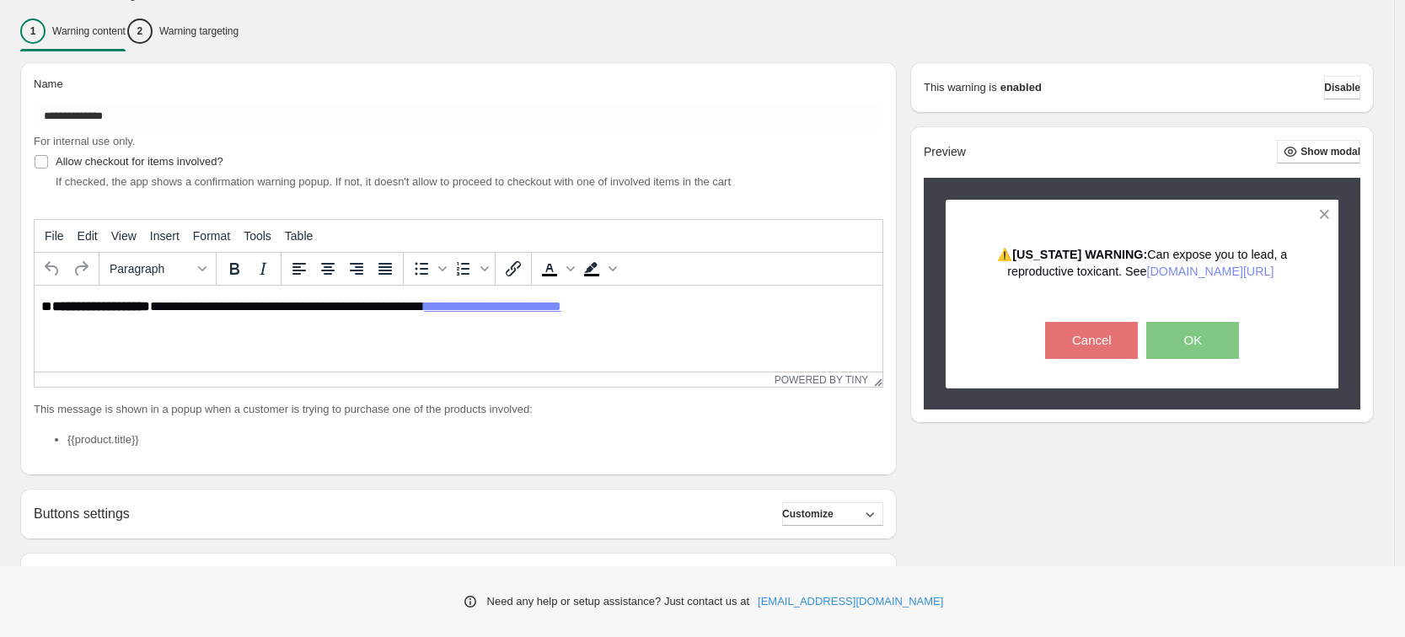
scroll to position [78, 0]
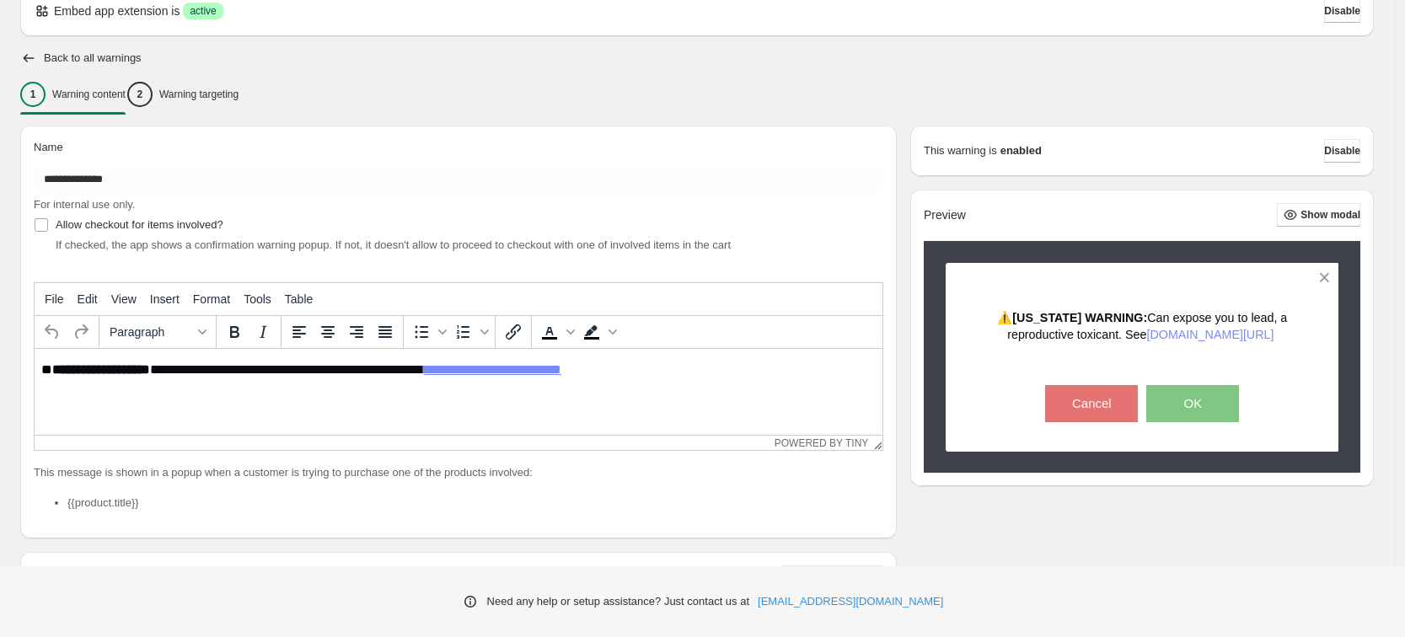
click at [115, 508] on li "{{product.title}}" at bounding box center [475, 503] width 816 height 17
click at [112, 505] on li "{{product.title}}" at bounding box center [475, 503] width 816 height 17
click at [149, 498] on li "{{product.title}}" at bounding box center [475, 503] width 816 height 17
click at [124, 502] on li "{{product.title}}" at bounding box center [475, 503] width 816 height 17
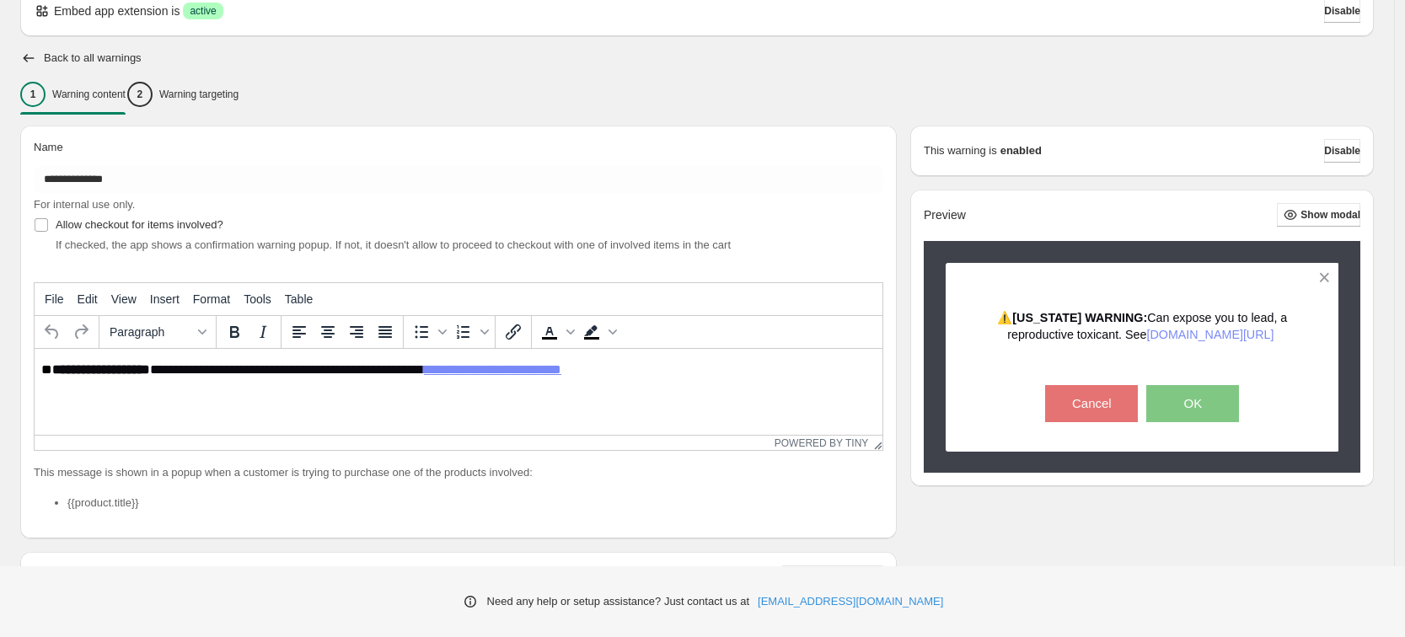
click at [124, 502] on li "{{product.title}}" at bounding box center [475, 503] width 816 height 17
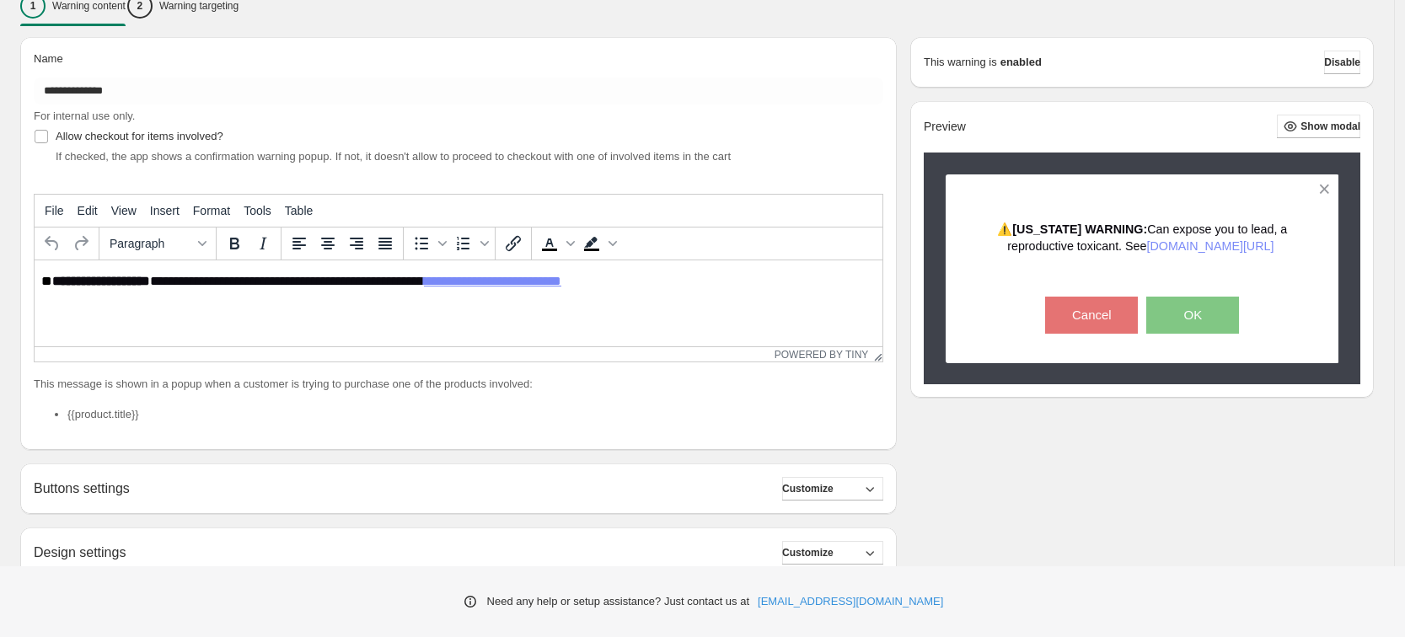
scroll to position [184, 0]
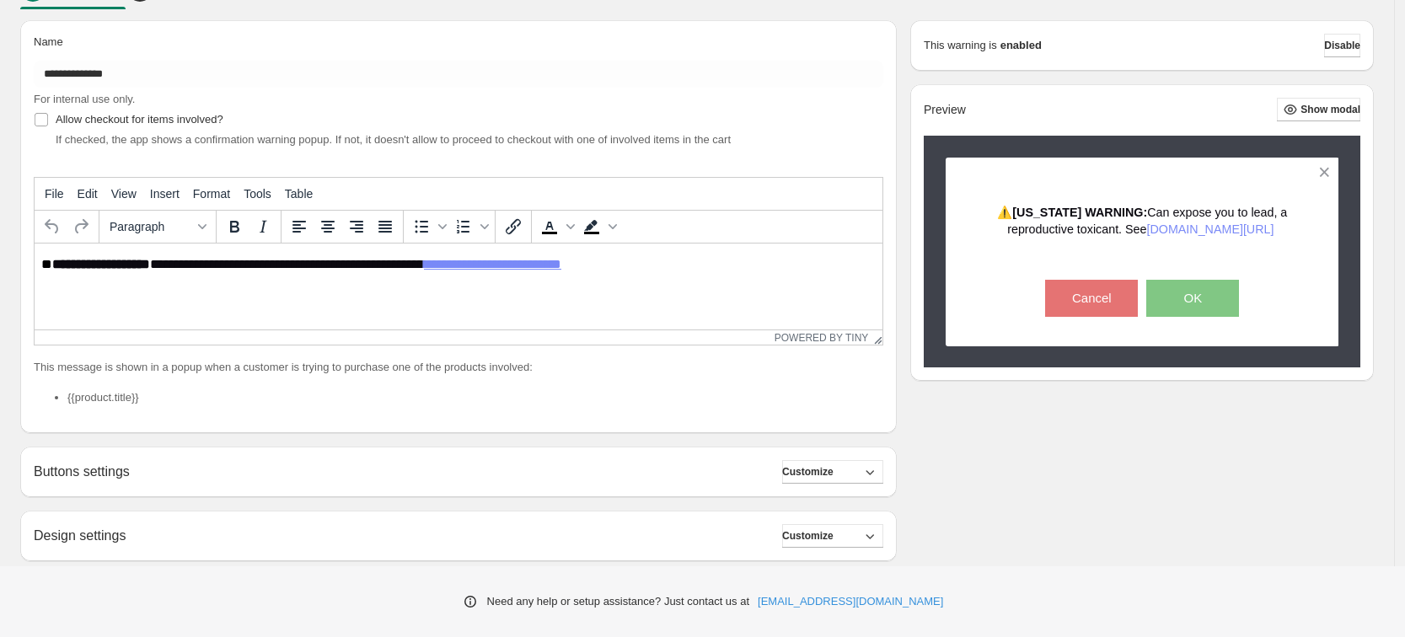
click at [106, 401] on li "{{product.title}}" at bounding box center [475, 397] width 816 height 17
click at [873, 472] on icon "button" at bounding box center [870, 472] width 17 height 17
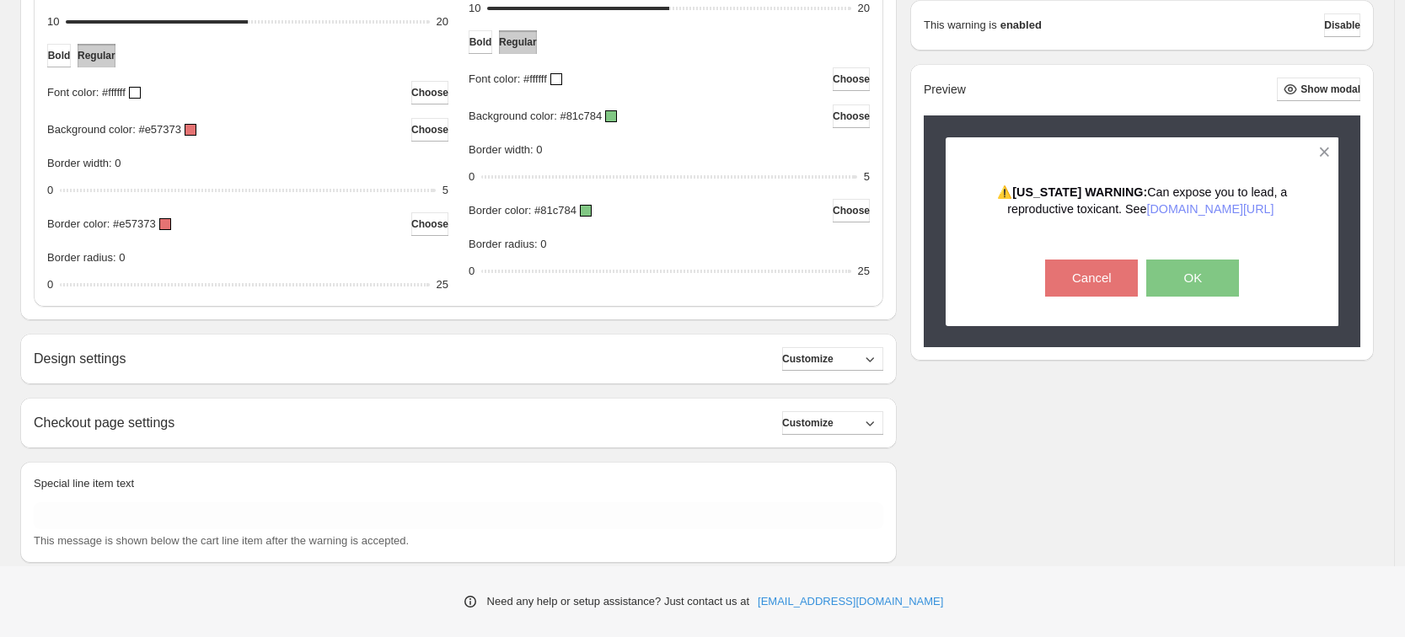
scroll to position [850, 0]
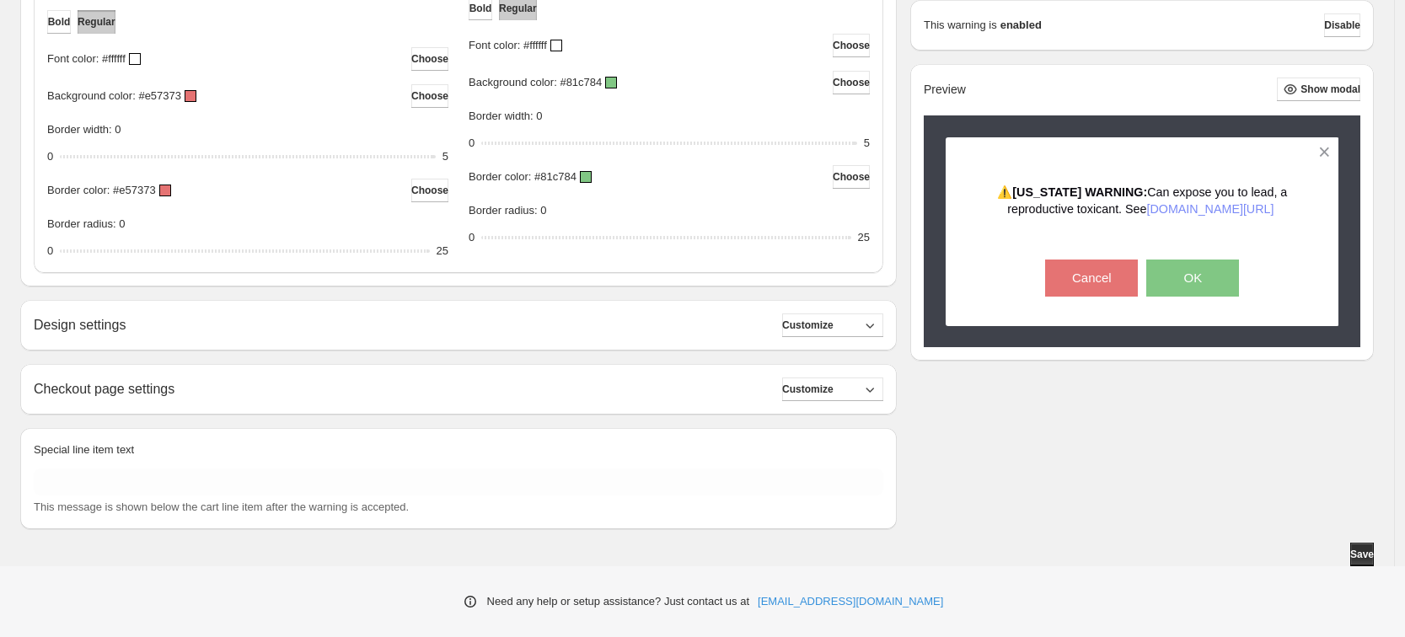
click at [309, 332] on div "Design settings Customize" at bounding box center [459, 326] width 850 height 24
click at [828, 322] on span "Customize" at bounding box center [807, 325] width 51 height 13
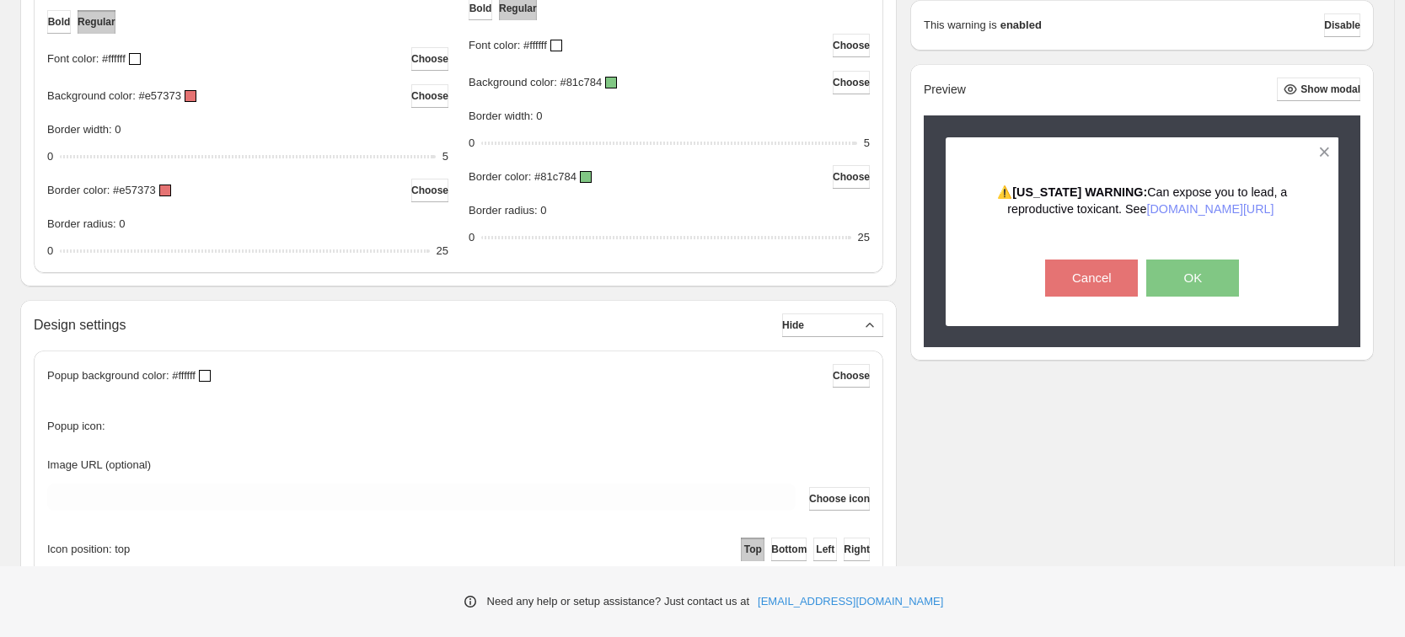
scroll to position [1088, 0]
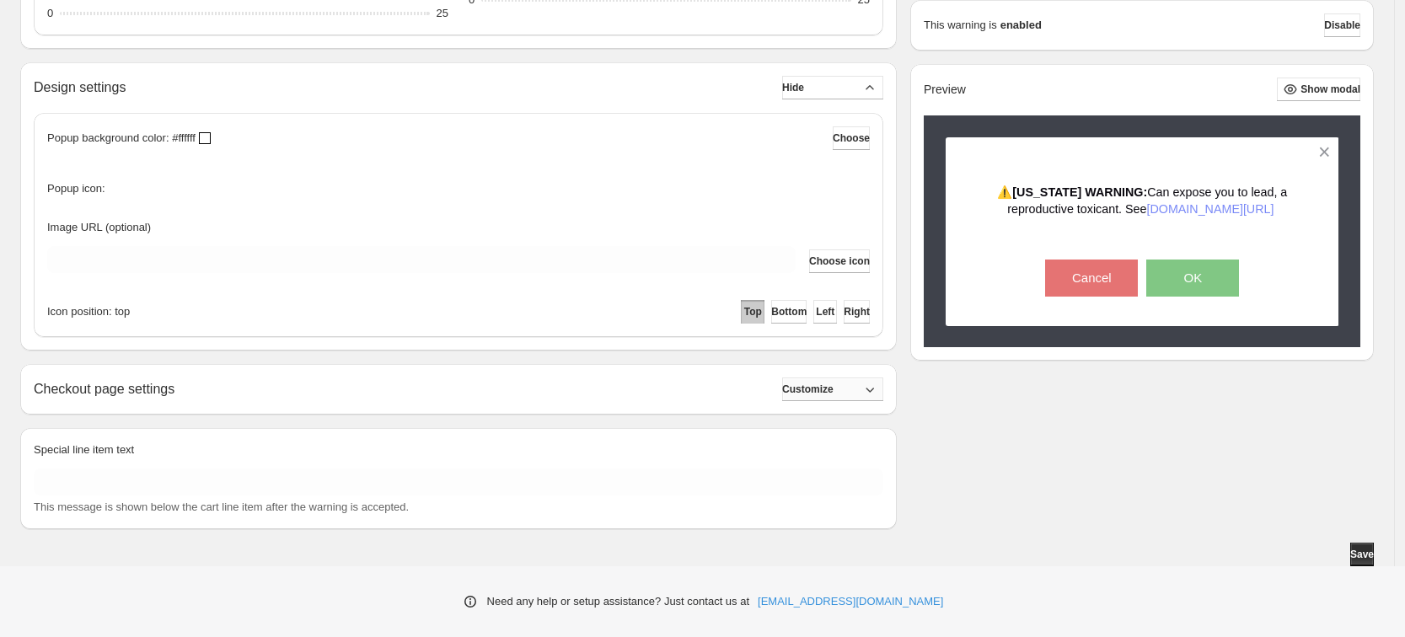
click at [813, 379] on button "Customize" at bounding box center [832, 390] width 101 height 24
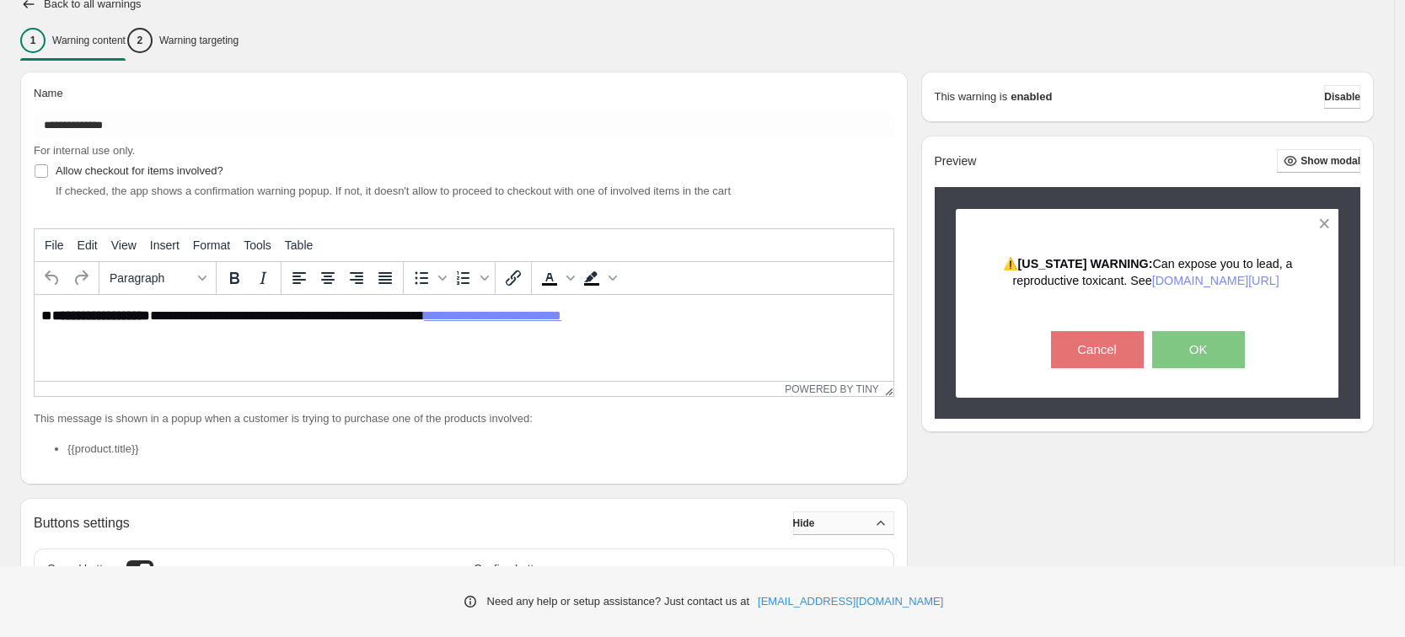
scroll to position [132, 0]
click at [213, 35] on p "Warning targeting" at bounding box center [198, 40] width 79 height 13
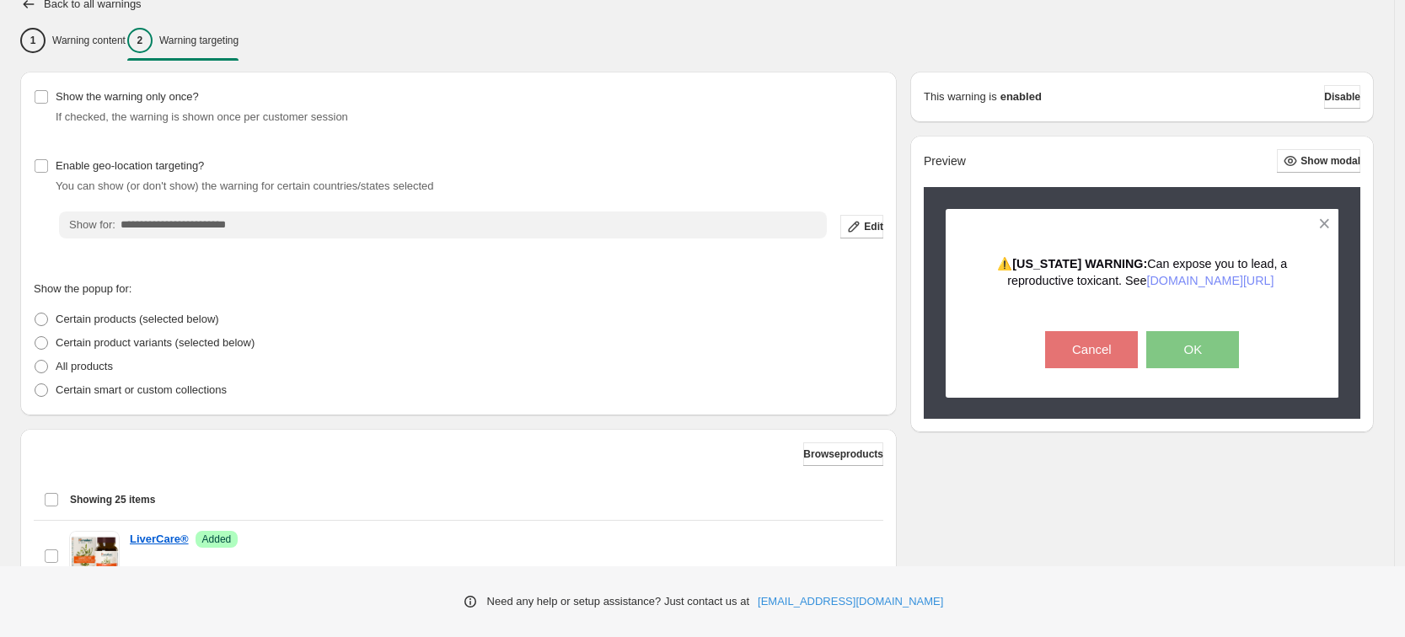
scroll to position [27, 0]
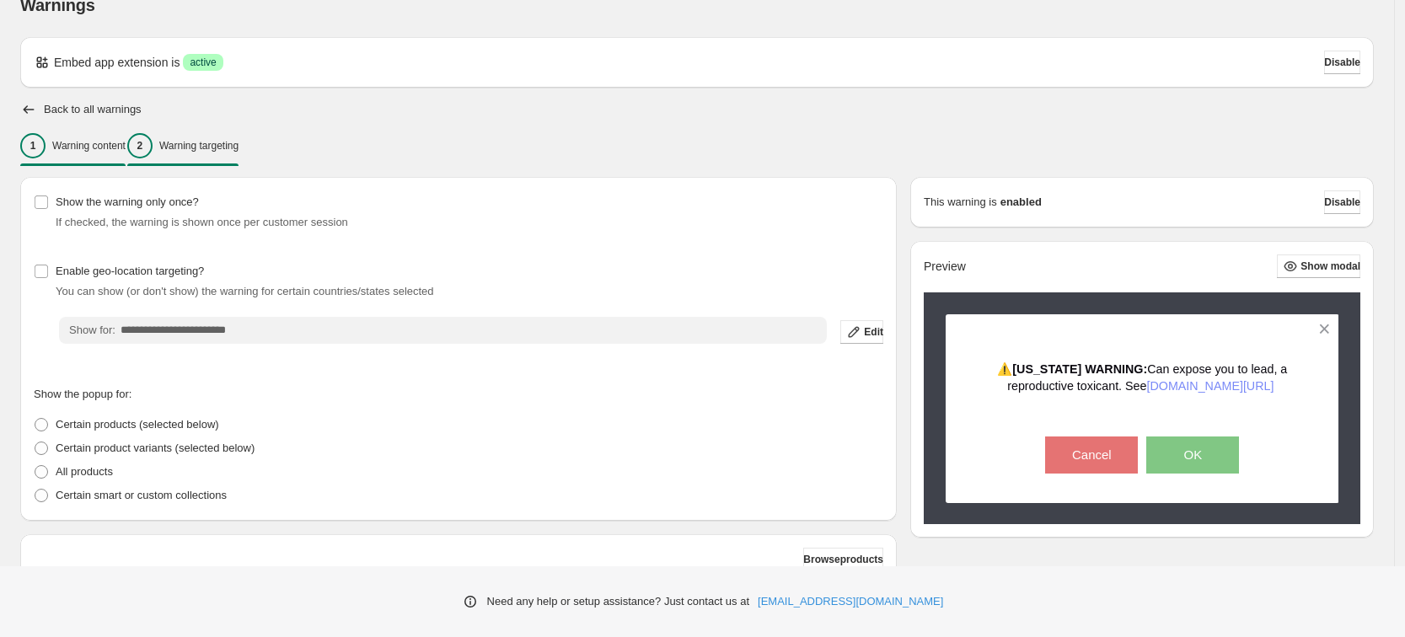
click at [115, 146] on p "Warning content" at bounding box center [88, 145] width 73 height 13
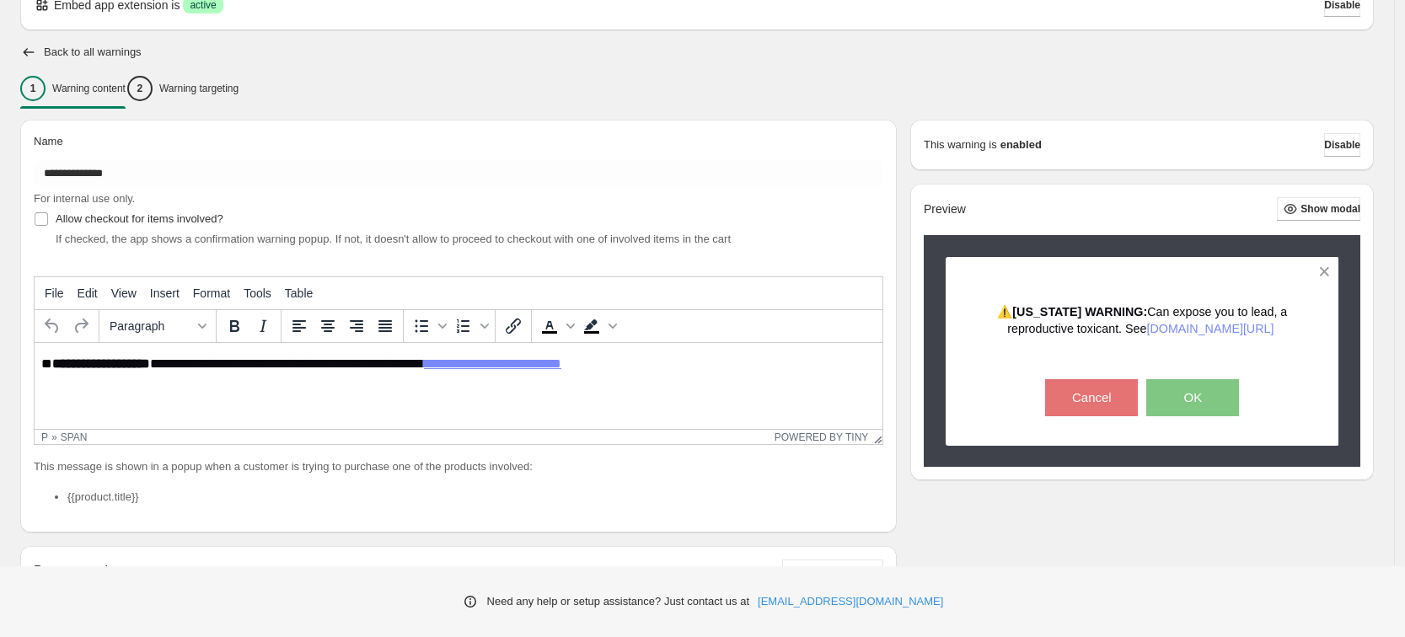
scroll to position [78, 0]
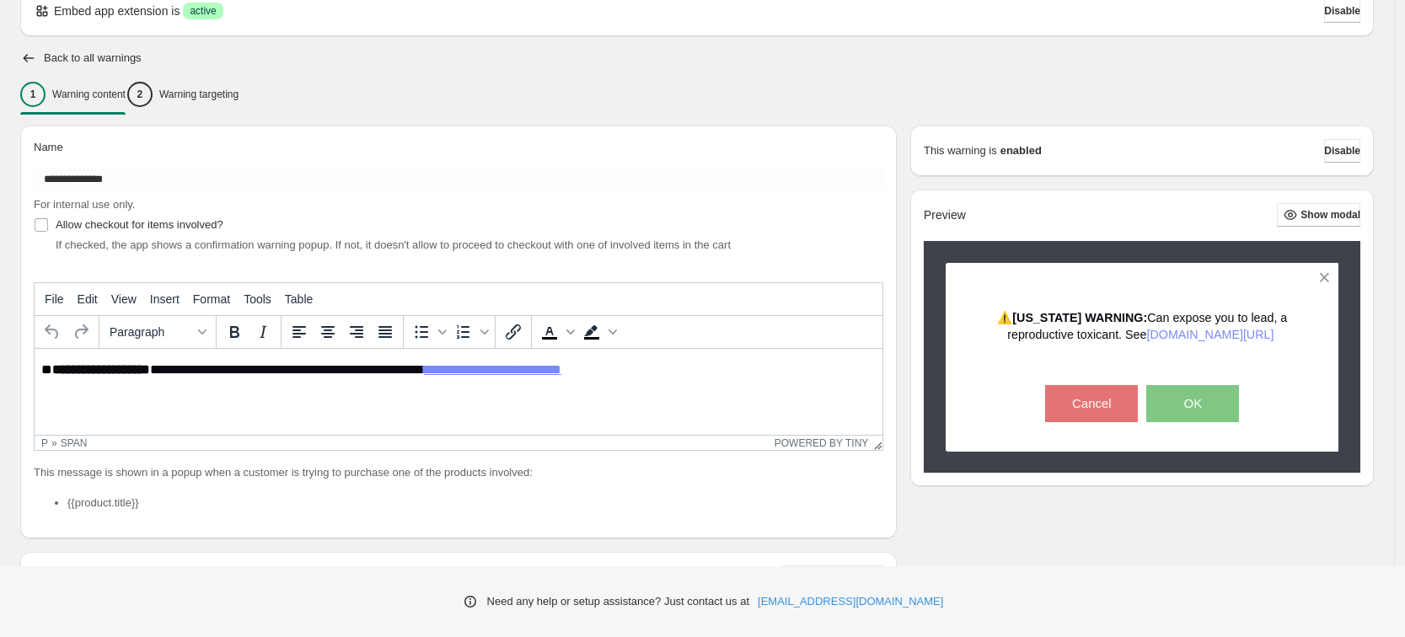
click at [358, 405] on div "Rich Text Area. Press ALT-0 for help." at bounding box center [458, 397] width 835 height 14
drag, startPoint x: 148, startPoint y: 502, endPoint x: 51, endPoint y: 500, distance: 97.0
click at [51, 500] on ul "{{product.title}}" at bounding box center [459, 503] width 850 height 17
copy li "{{product.title}}"
click at [65, 401] on div "Rich Text Area. Press ALT-0 for help." at bounding box center [458, 397] width 835 height 14
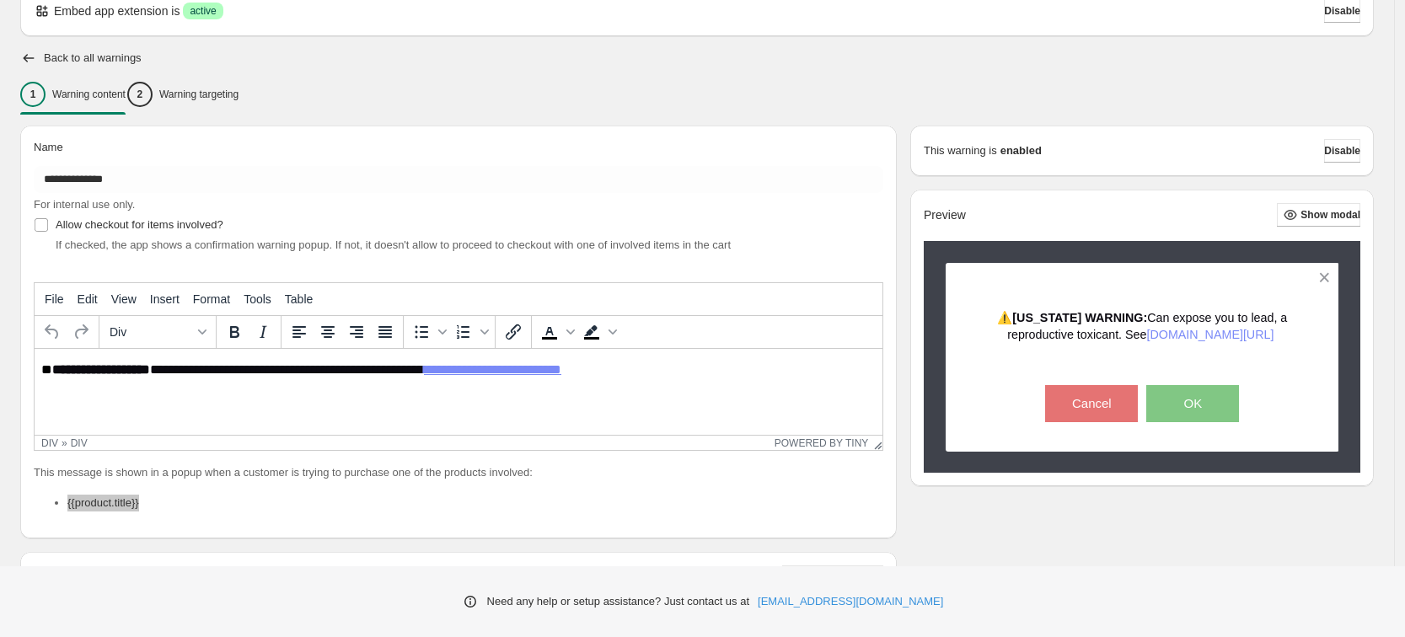
paste body "Rich Text Area. Press ALT-0 for help."
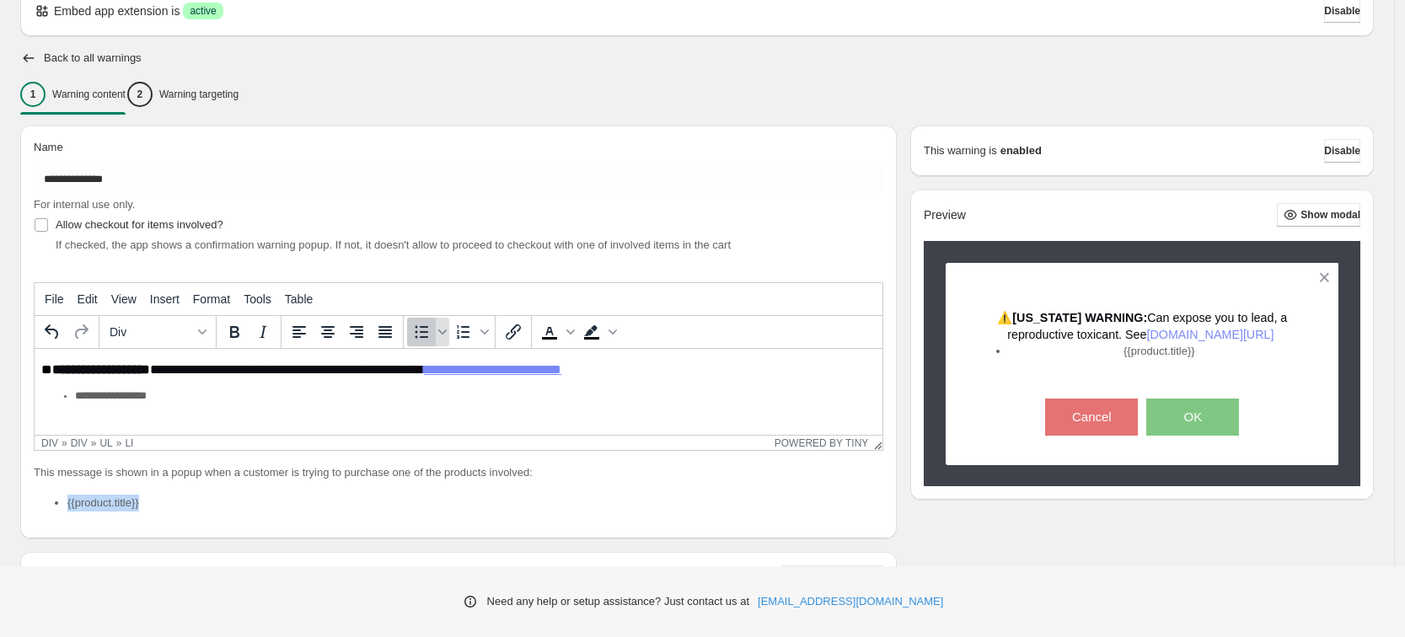
click at [416, 334] on icon "Bullet list" at bounding box center [421, 332] width 20 height 20
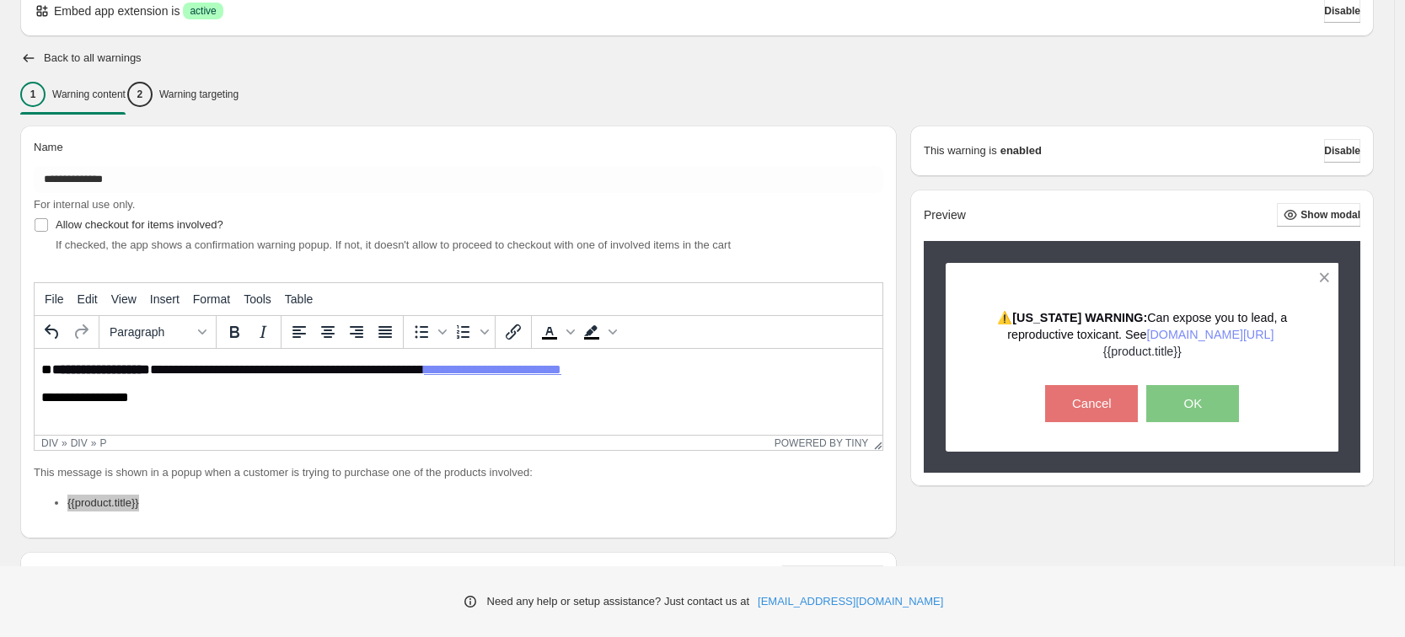
click at [98, 406] on p "**********" at bounding box center [464, 398] width 846 height 16
drag, startPoint x: 139, startPoint y: 406, endPoint x: 30, endPoint y: 412, distance: 109.0
click at [35, 412] on html "**********" at bounding box center [459, 384] width 848 height 71
